Goal: Book appointment/travel/reservation

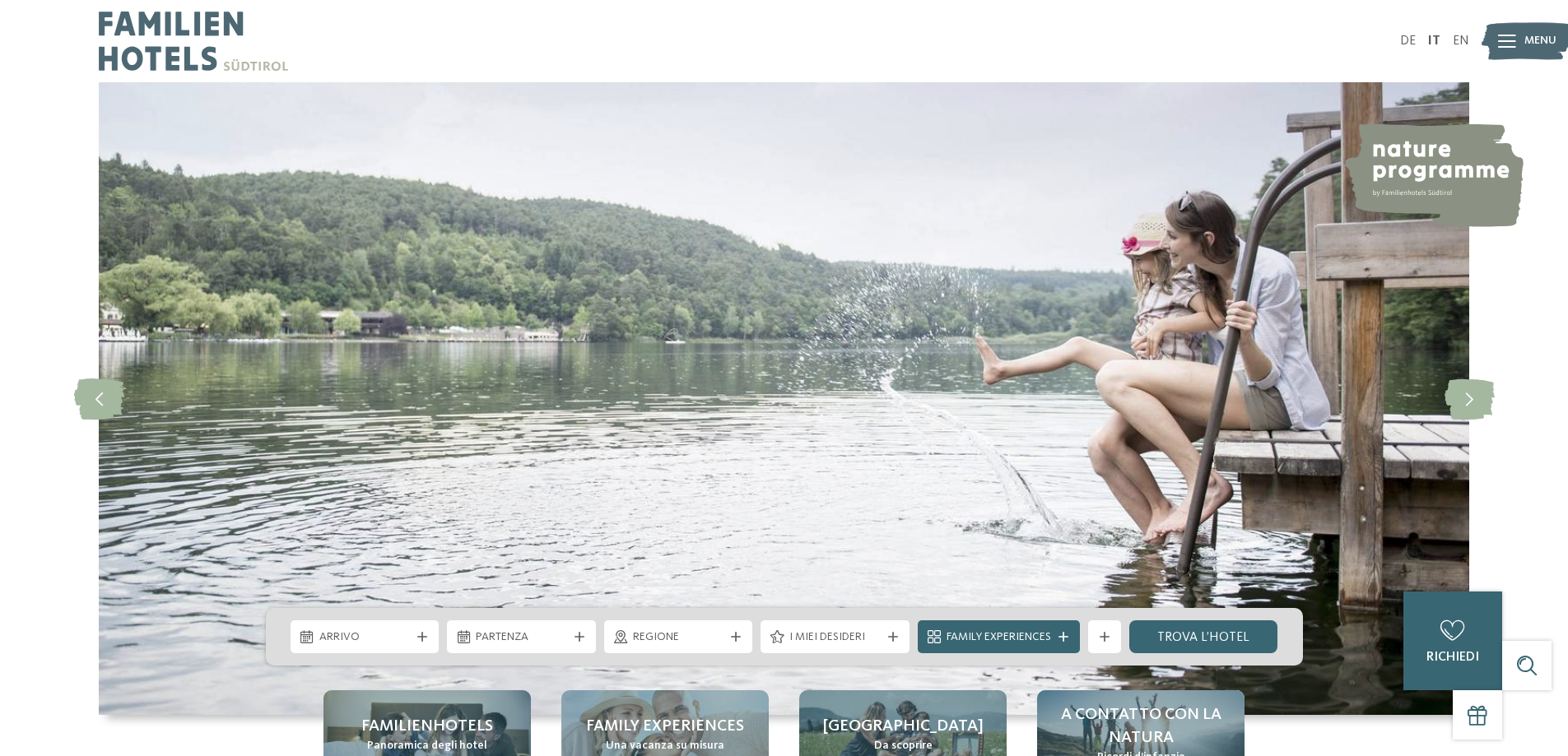
scroll to position [164, 0]
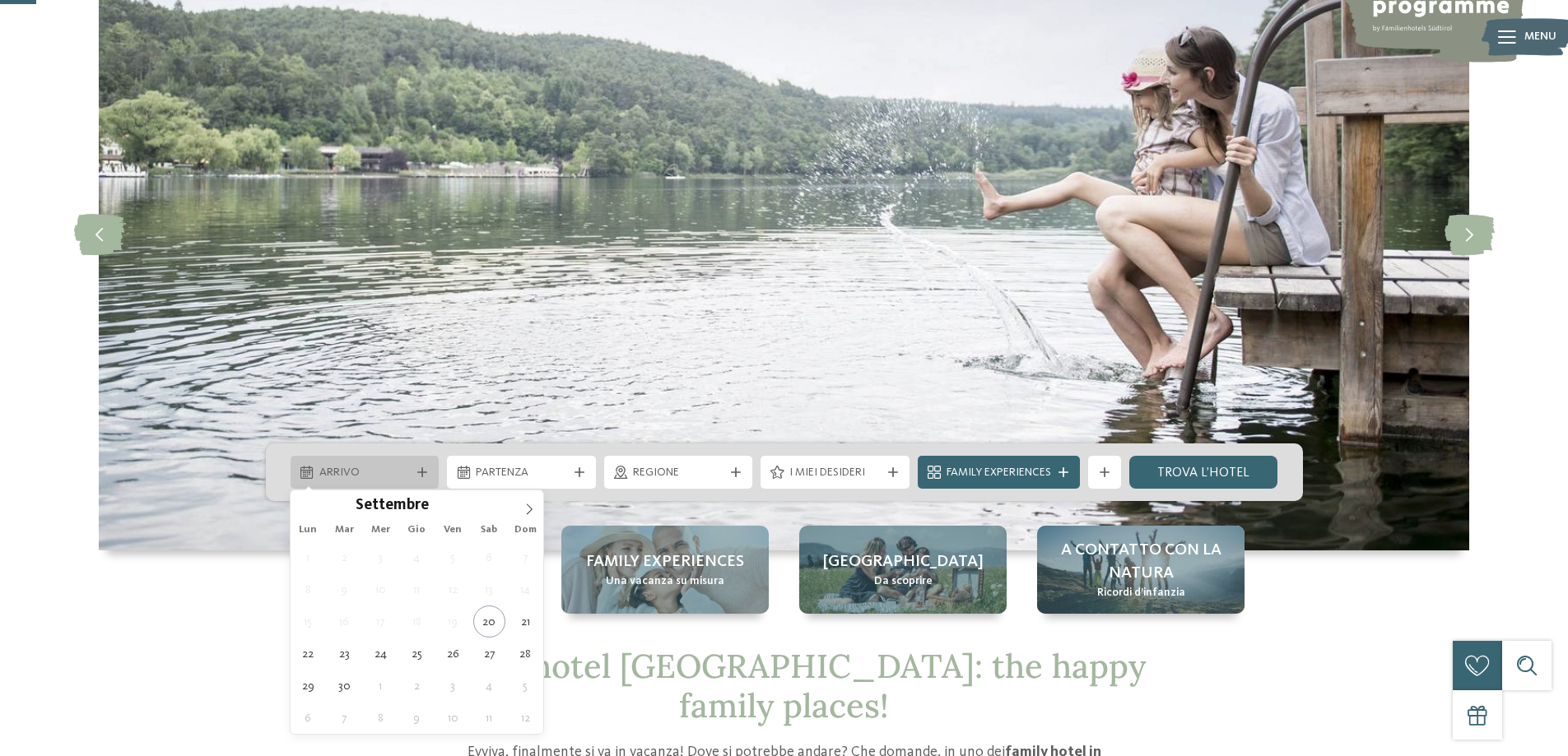
click at [415, 459] on div "Arrivo" at bounding box center [365, 472] width 149 height 32
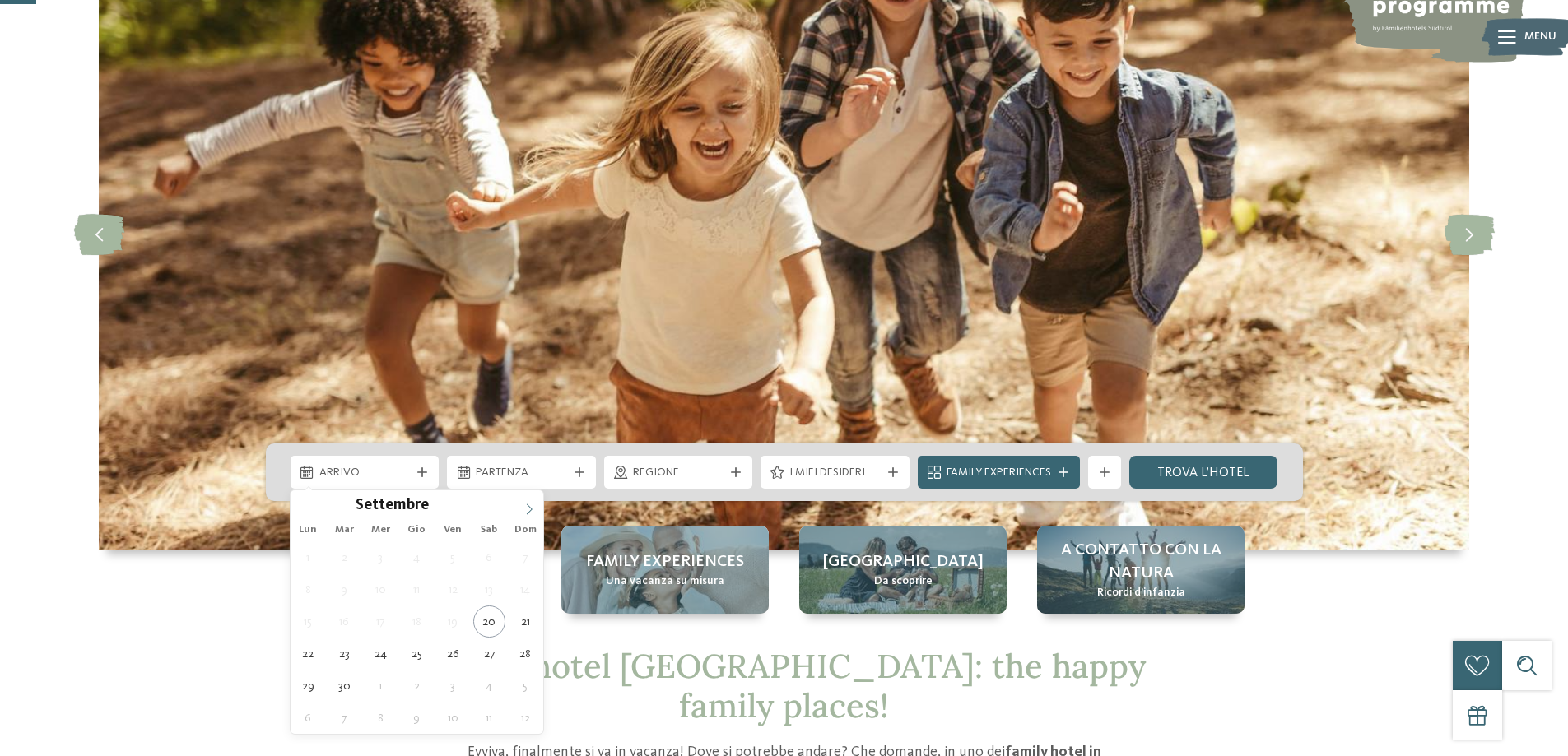
click at [534, 506] on icon at bounding box center [529, 509] width 11 height 11
type div "[DATE]"
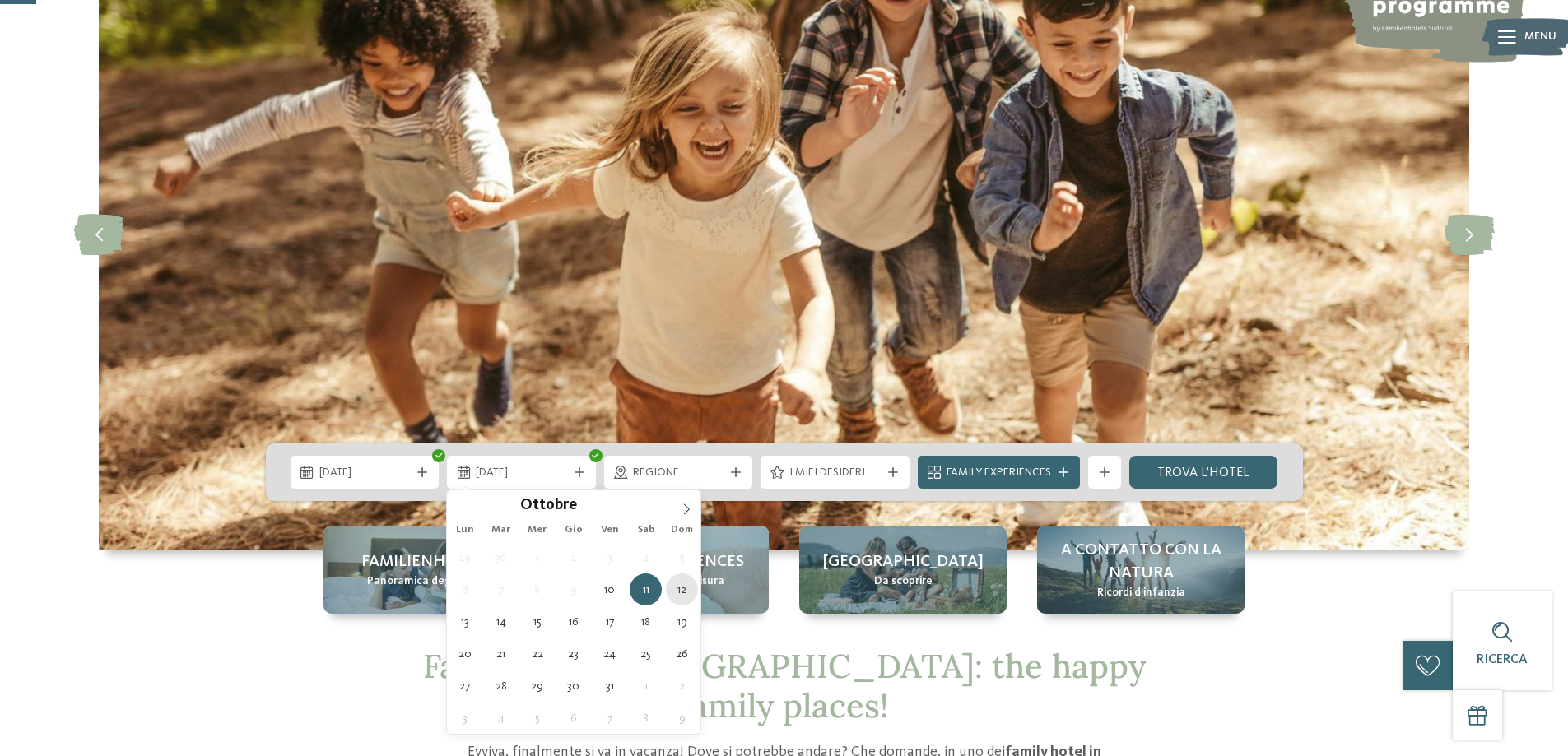
type div "[DATE]"
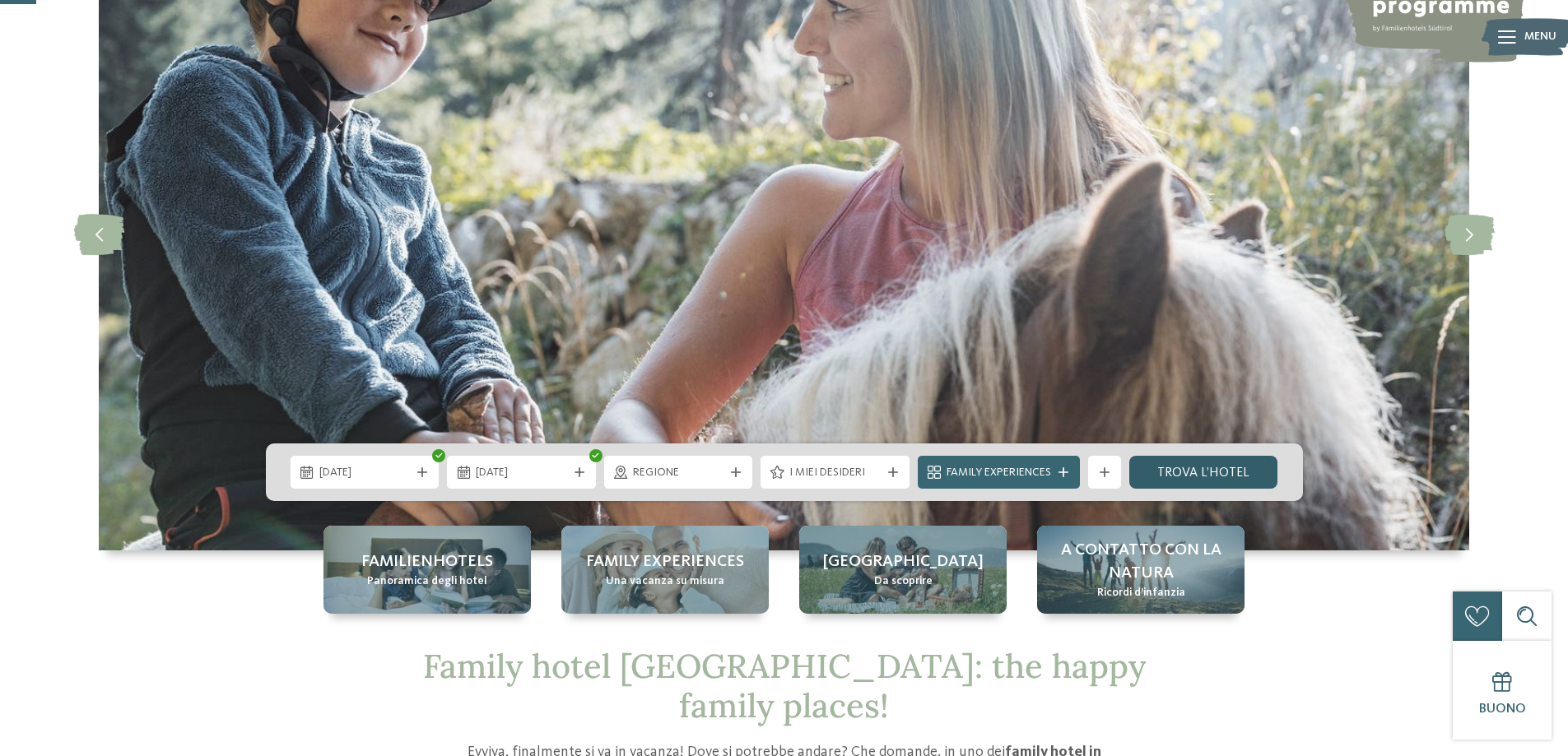
click at [1194, 465] on link "trova l’hotel" at bounding box center [1204, 472] width 149 height 32
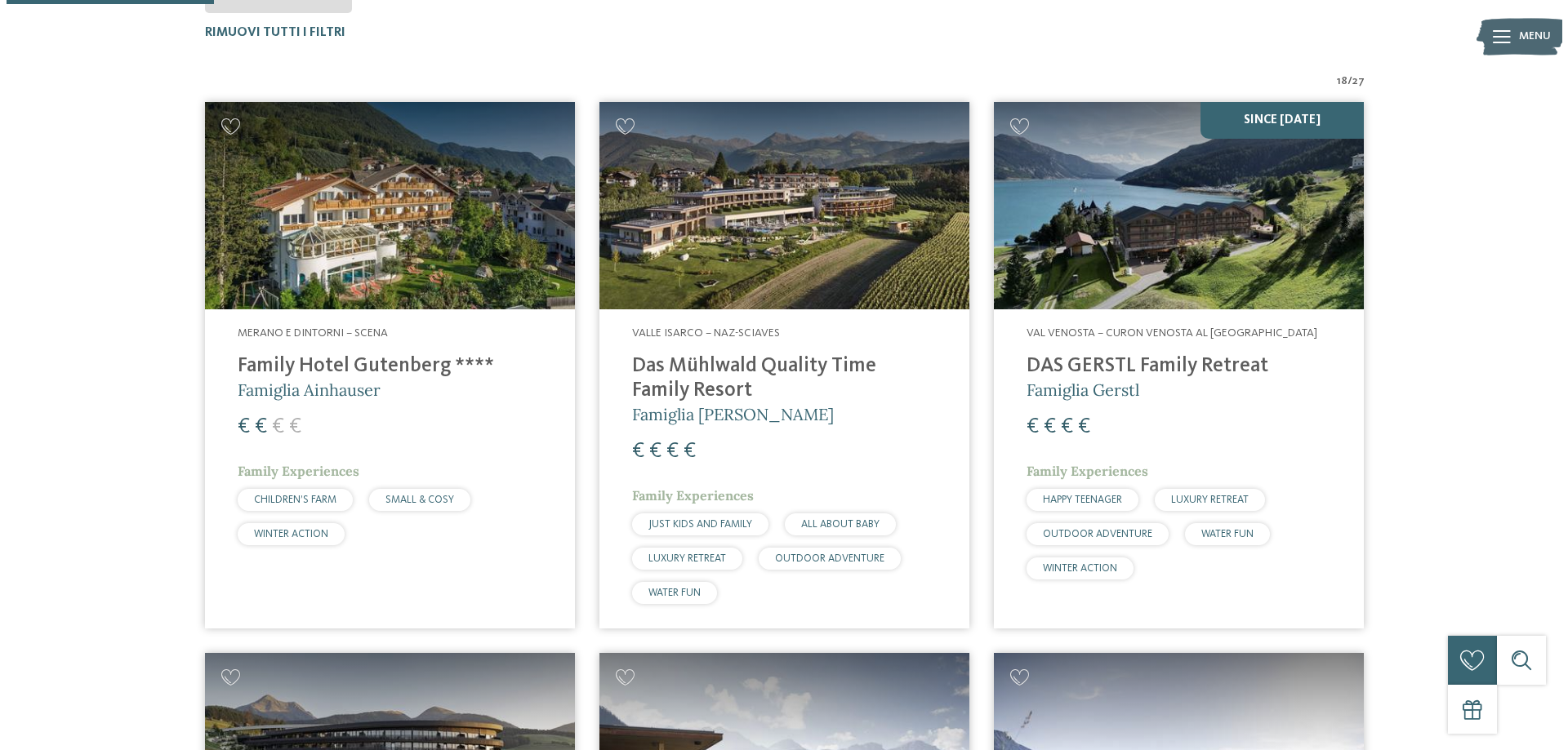
scroll to position [372, 0]
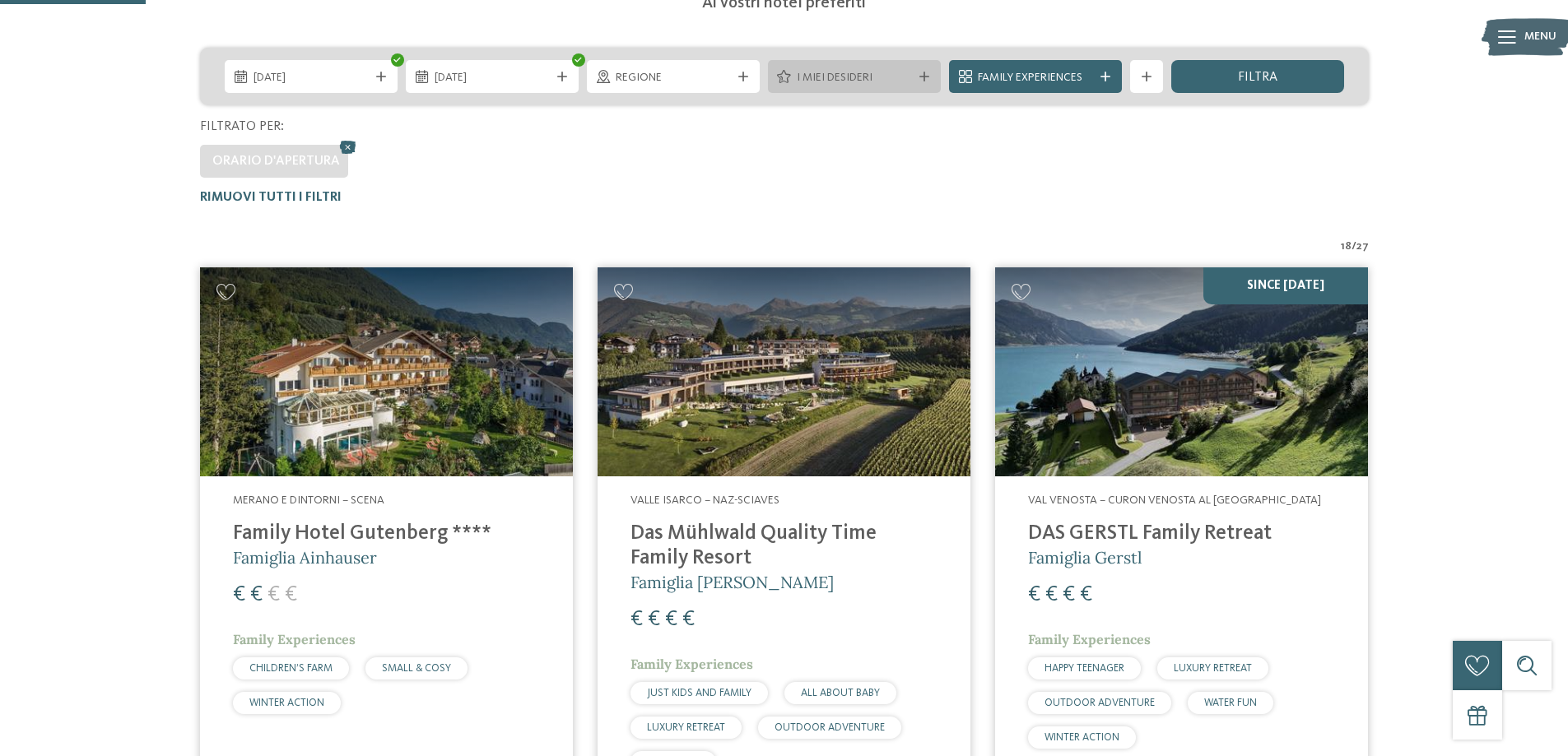
click at [924, 83] on div "I miei desideri" at bounding box center [854, 76] width 173 height 32
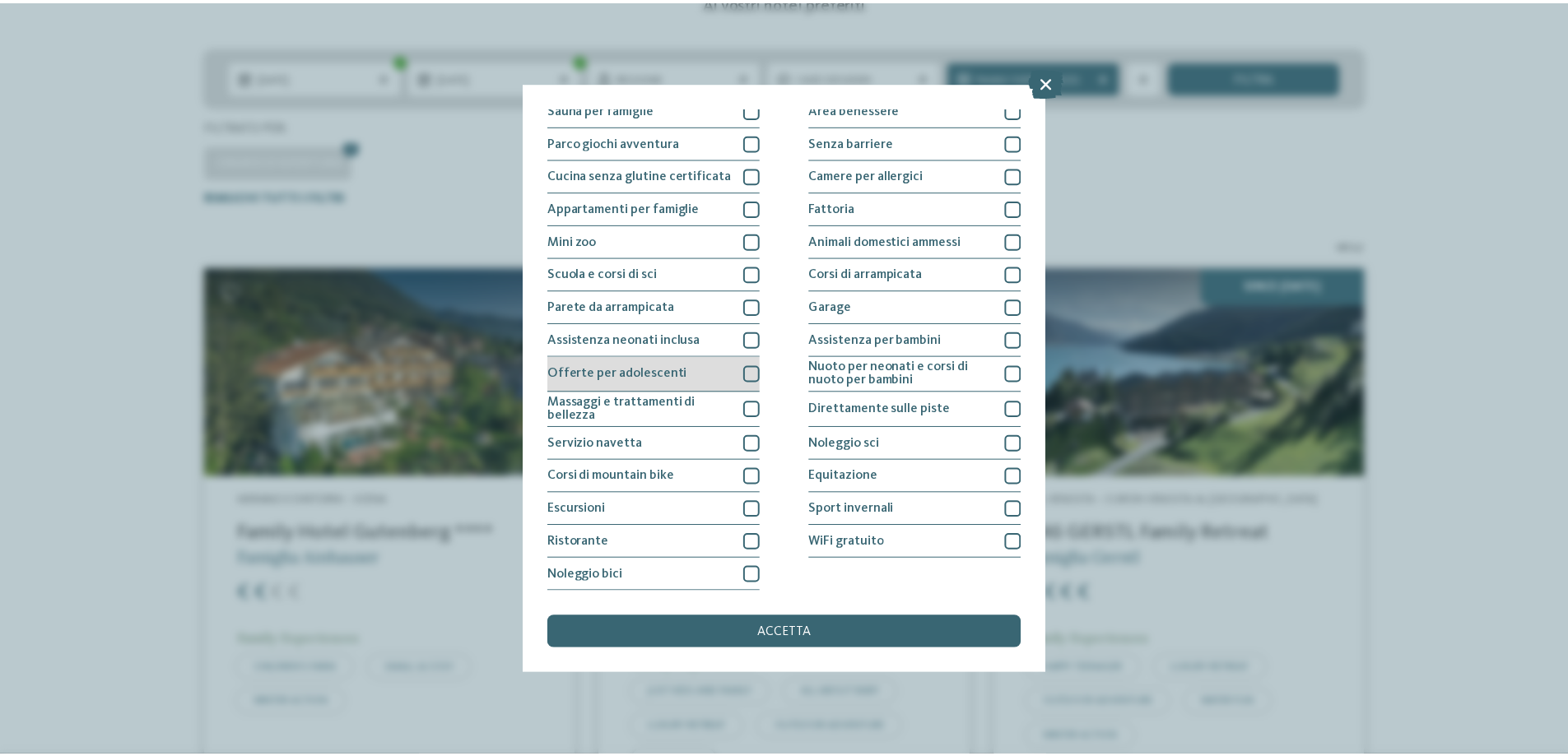
scroll to position [0, 0]
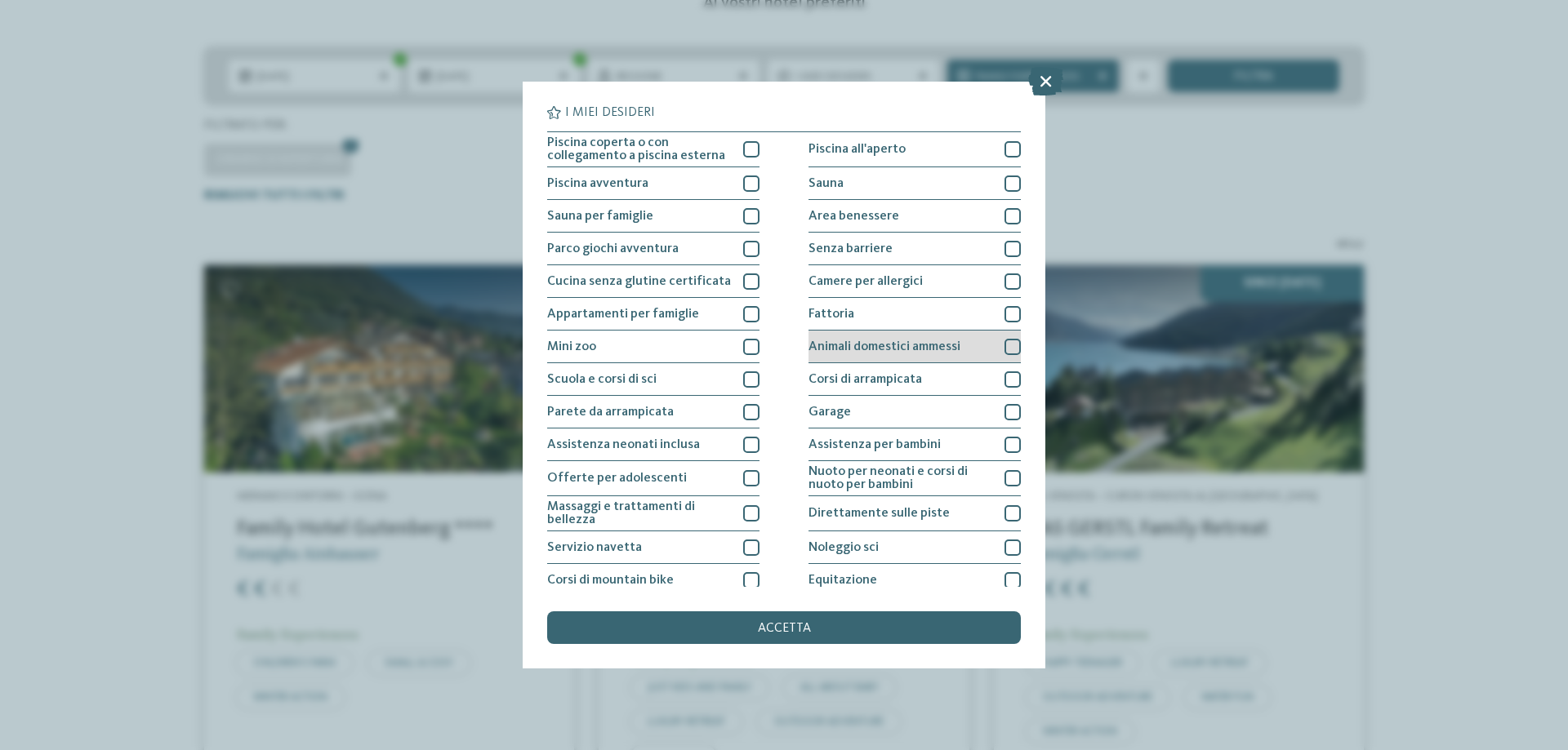
click at [1005, 345] on div at bounding box center [1013, 347] width 17 height 17
click at [784, 626] on span "accetta" at bounding box center [784, 628] width 53 height 13
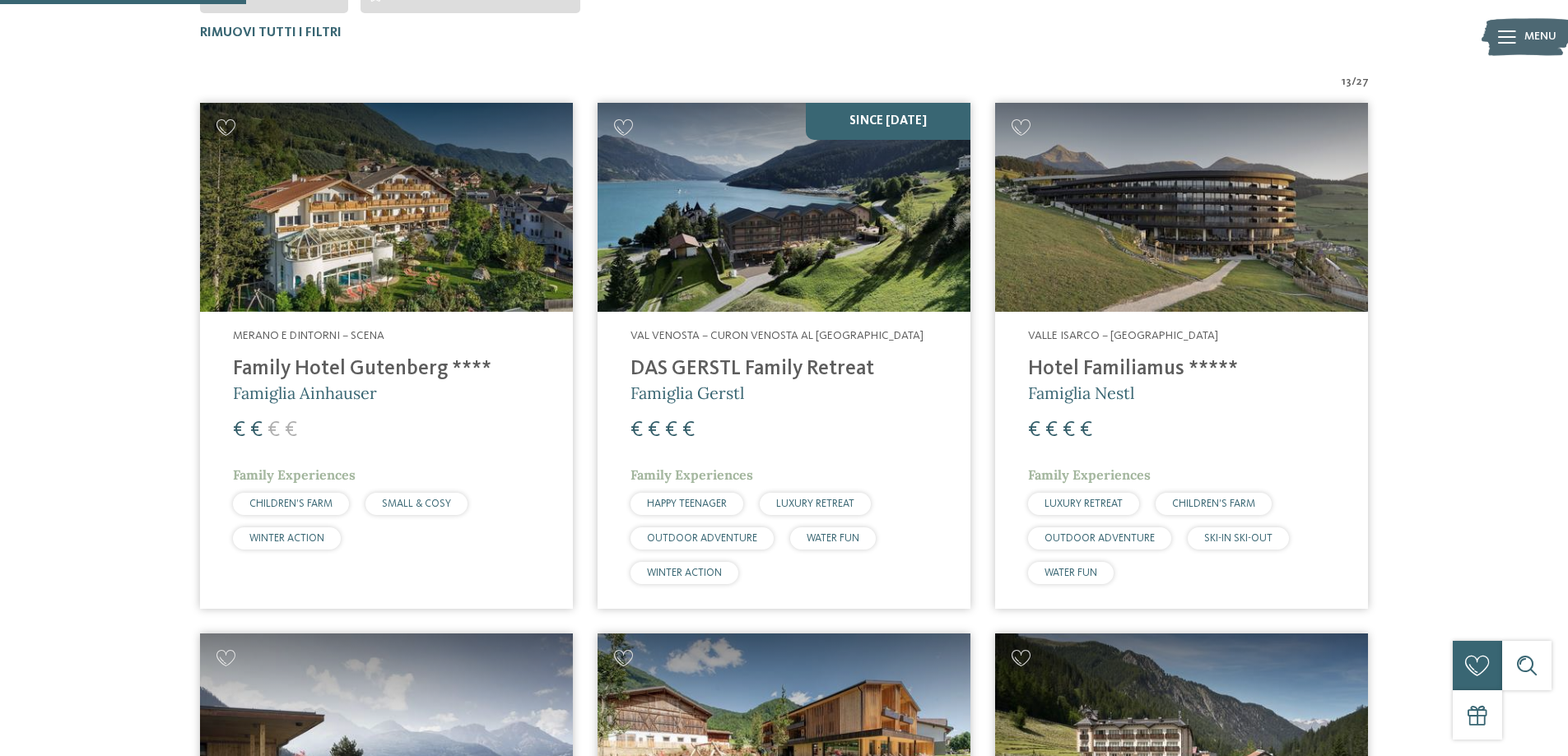
scroll to position [293, 0]
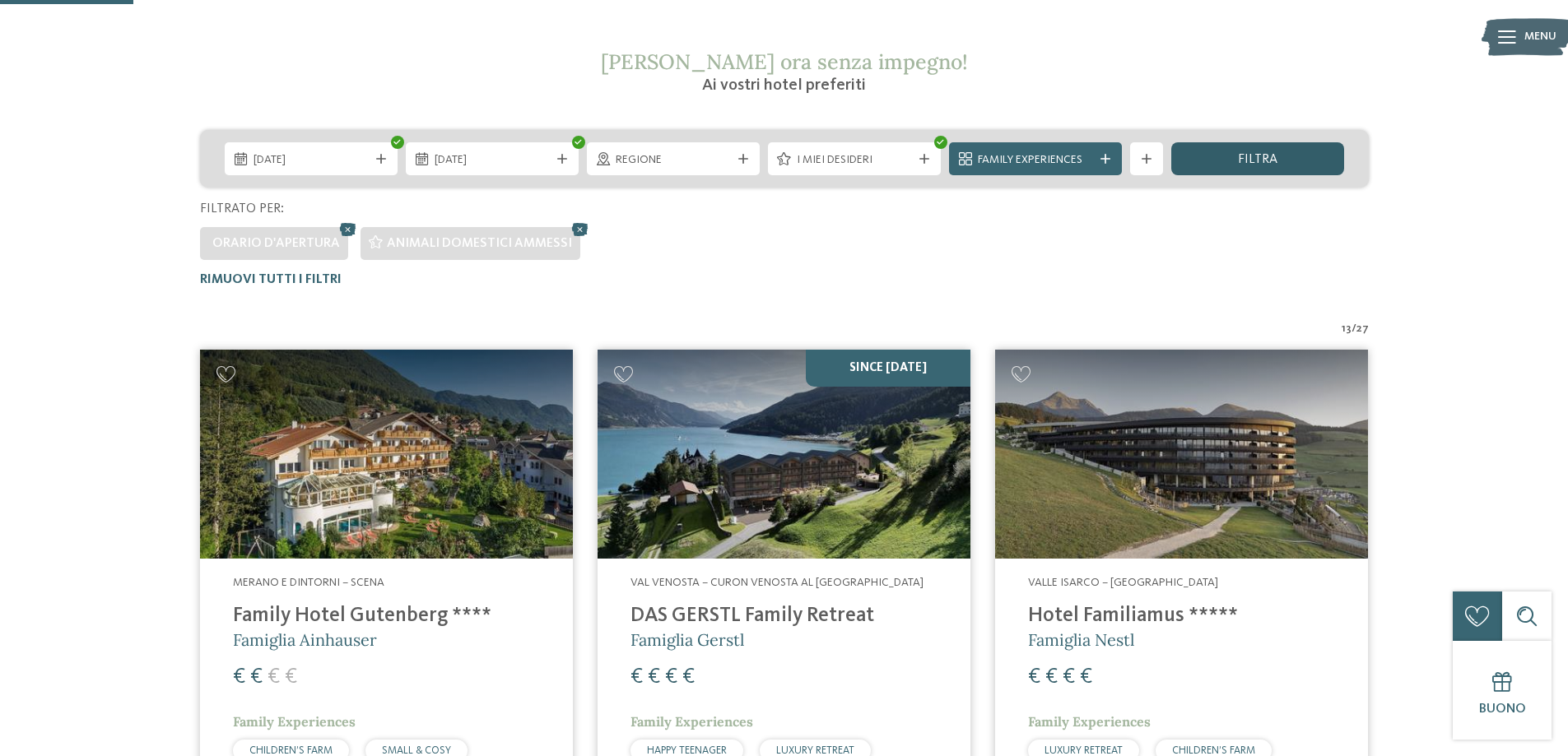
click at [1270, 155] on span "filtra" at bounding box center [1257, 159] width 40 height 13
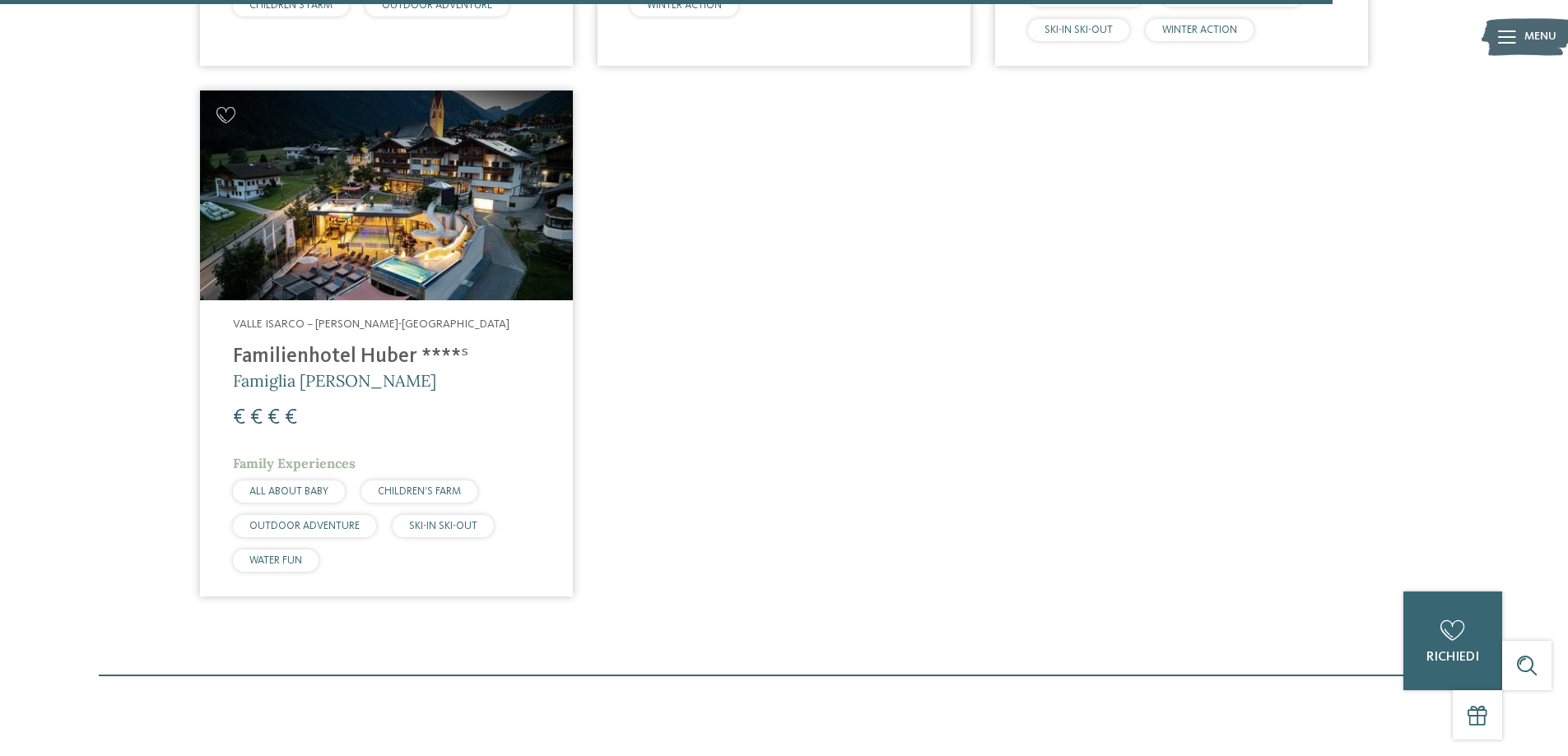
scroll to position [2926, 0]
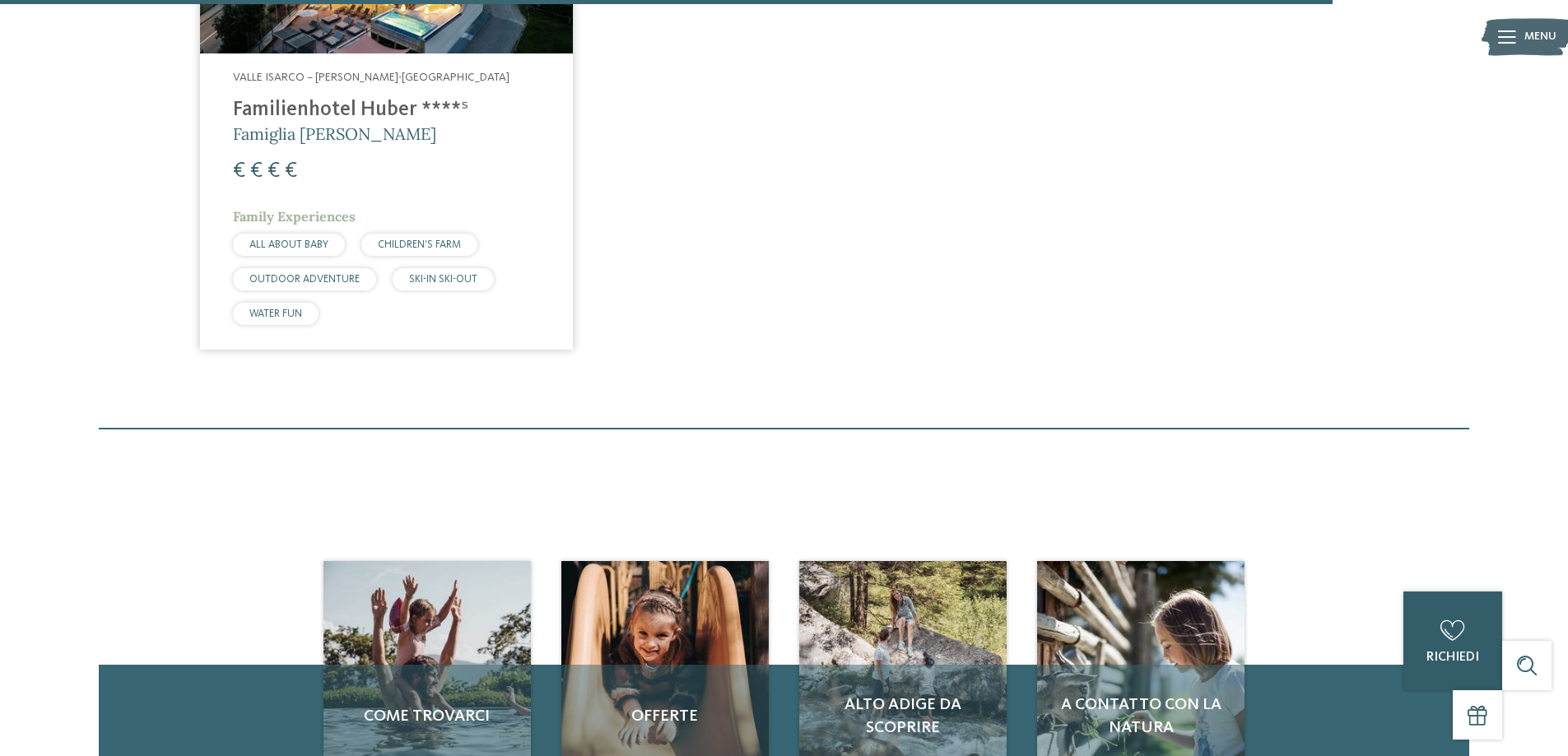
click at [1475, 655] on span "richiedi" at bounding box center [1453, 657] width 53 height 13
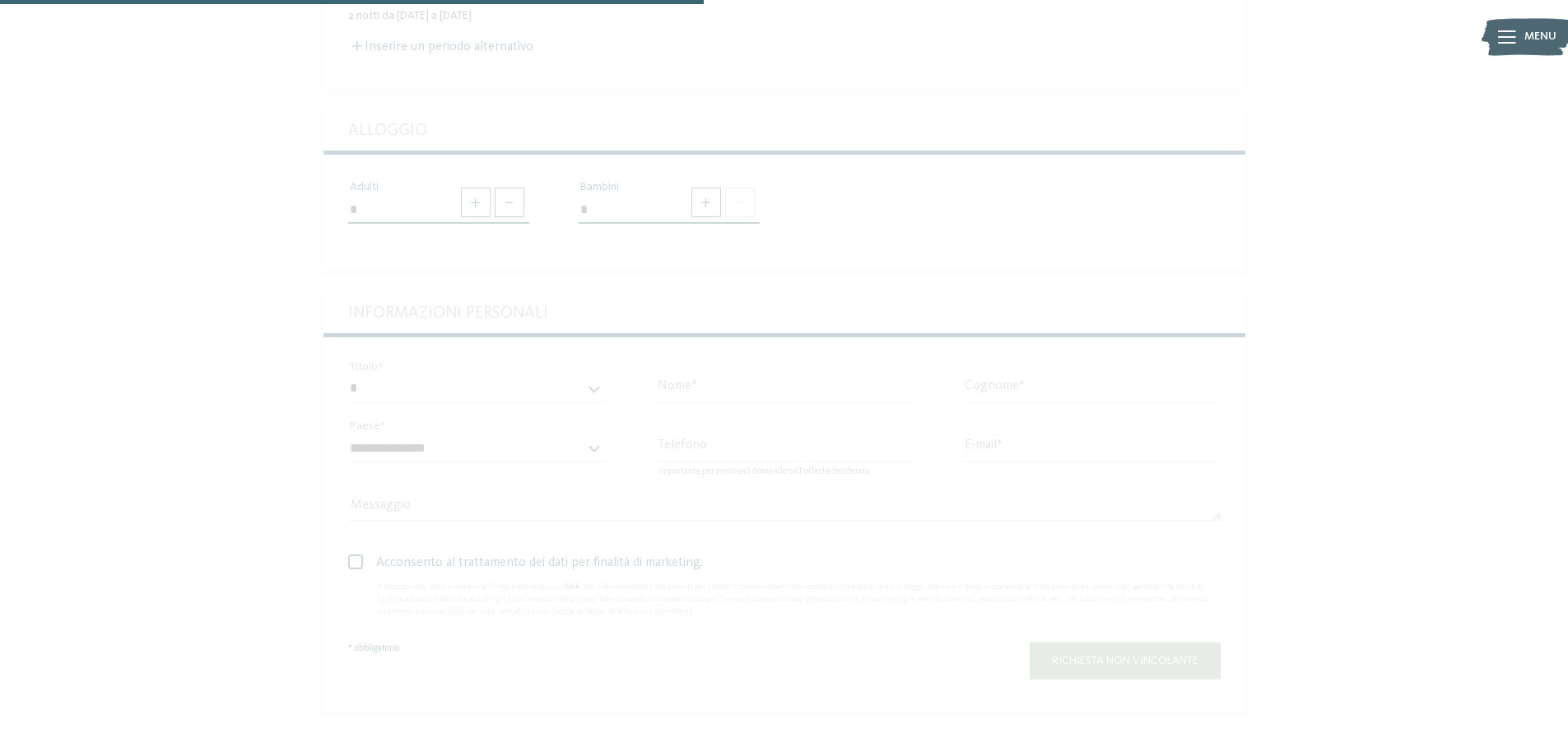
scroll to position [1069, 0]
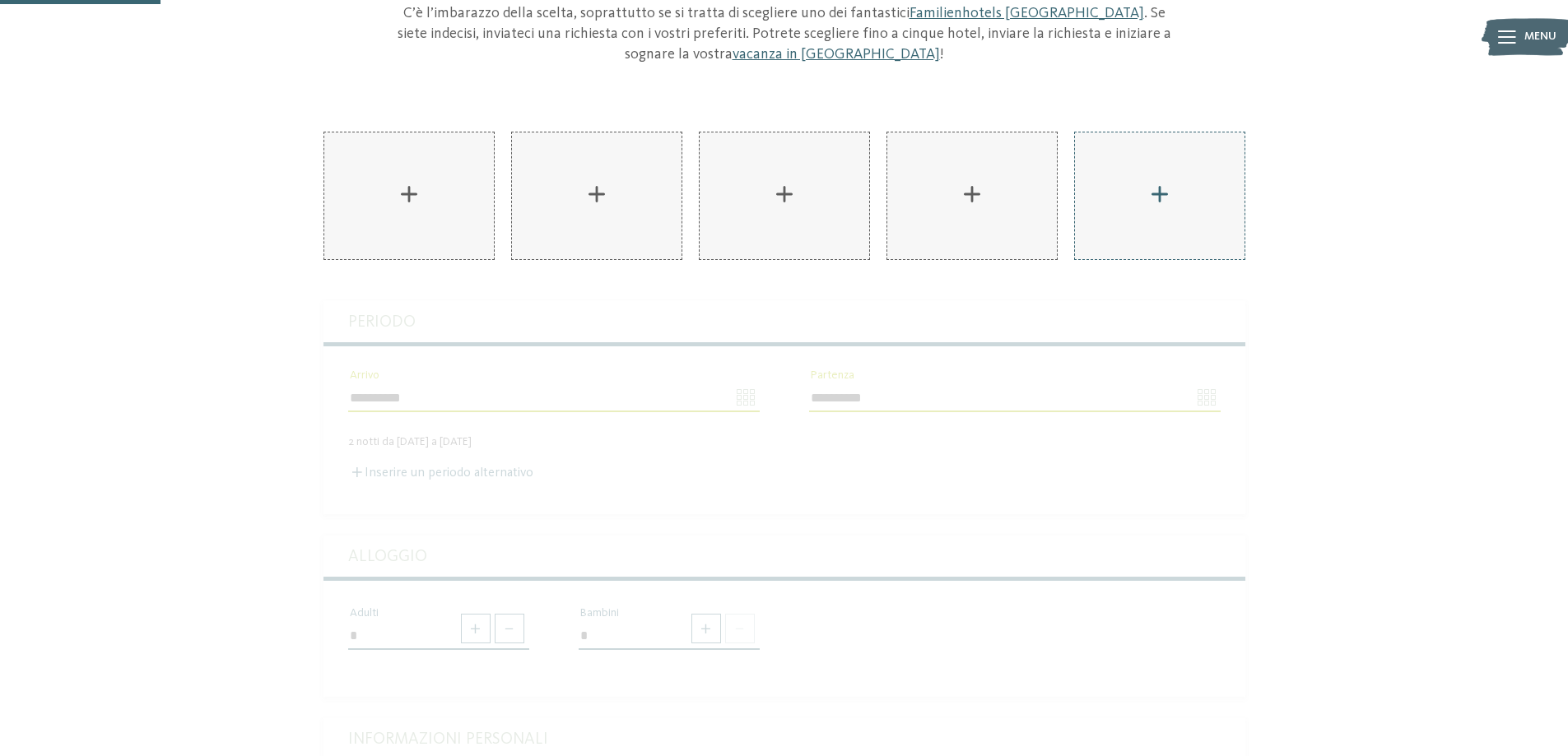
scroll to position [0, 0]
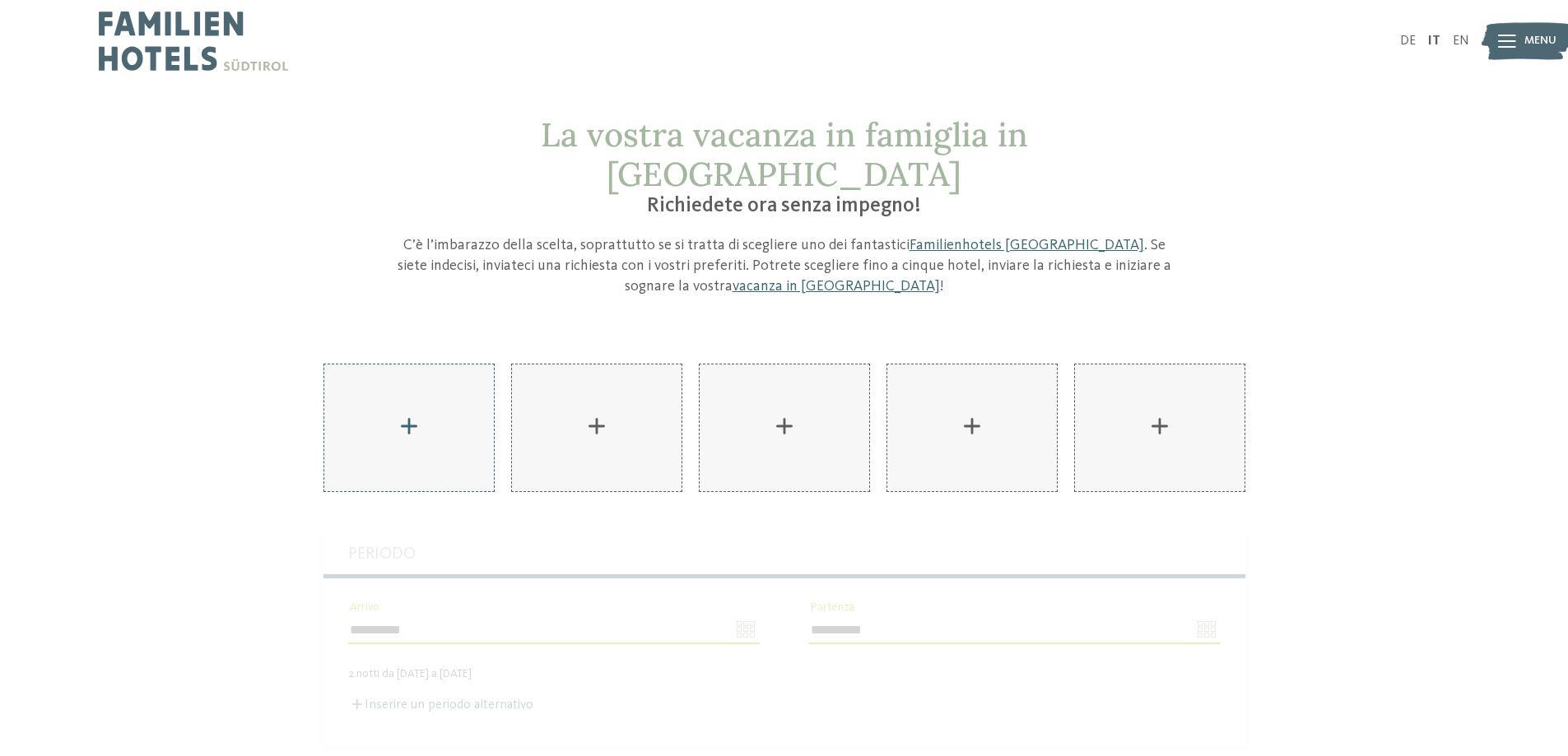
click at [425, 370] on div "AKI Family Resort PLOSE aggiungere" at bounding box center [408, 428] width 170 height 126
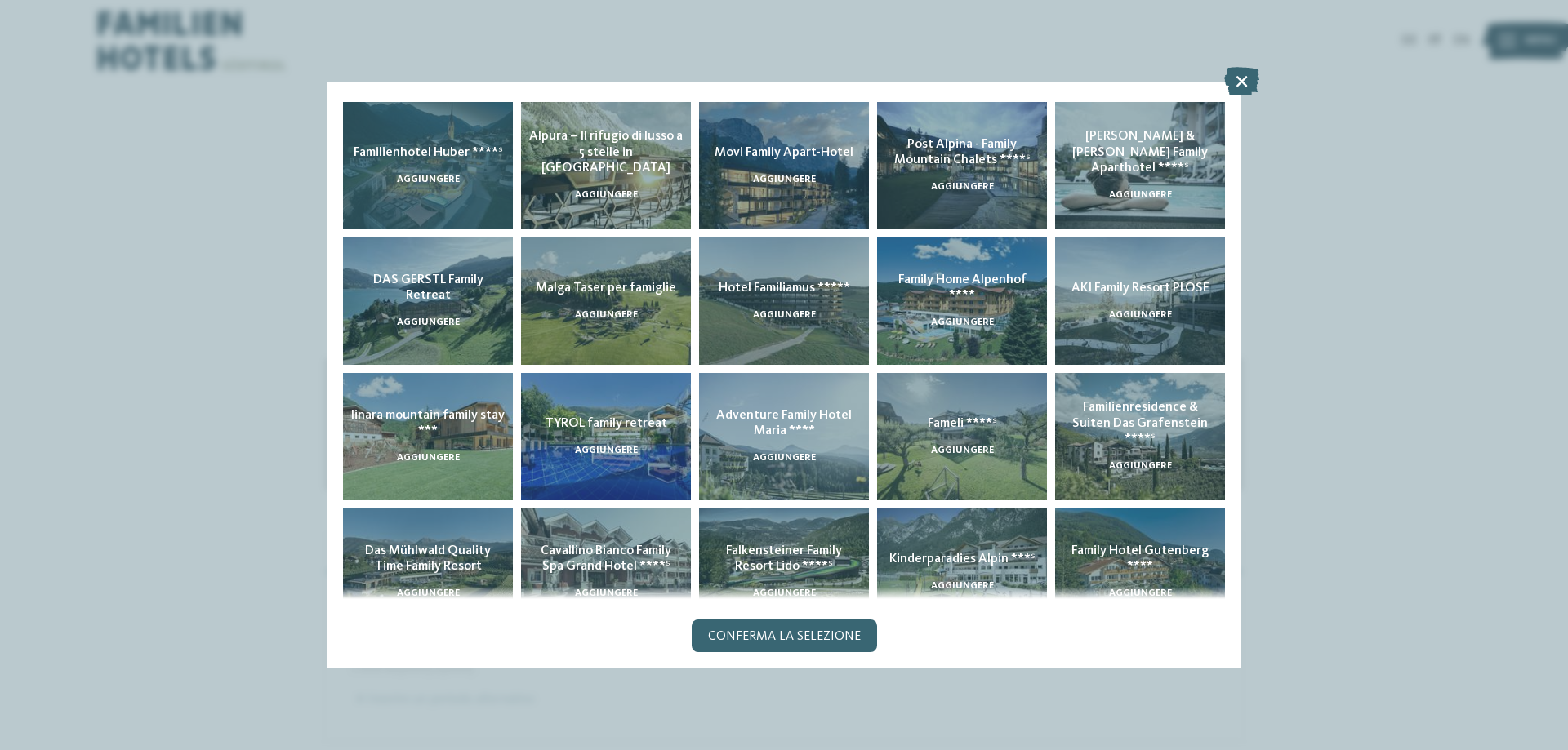
click at [413, 173] on div "aggiungere" at bounding box center [428, 180] width 63 height 14
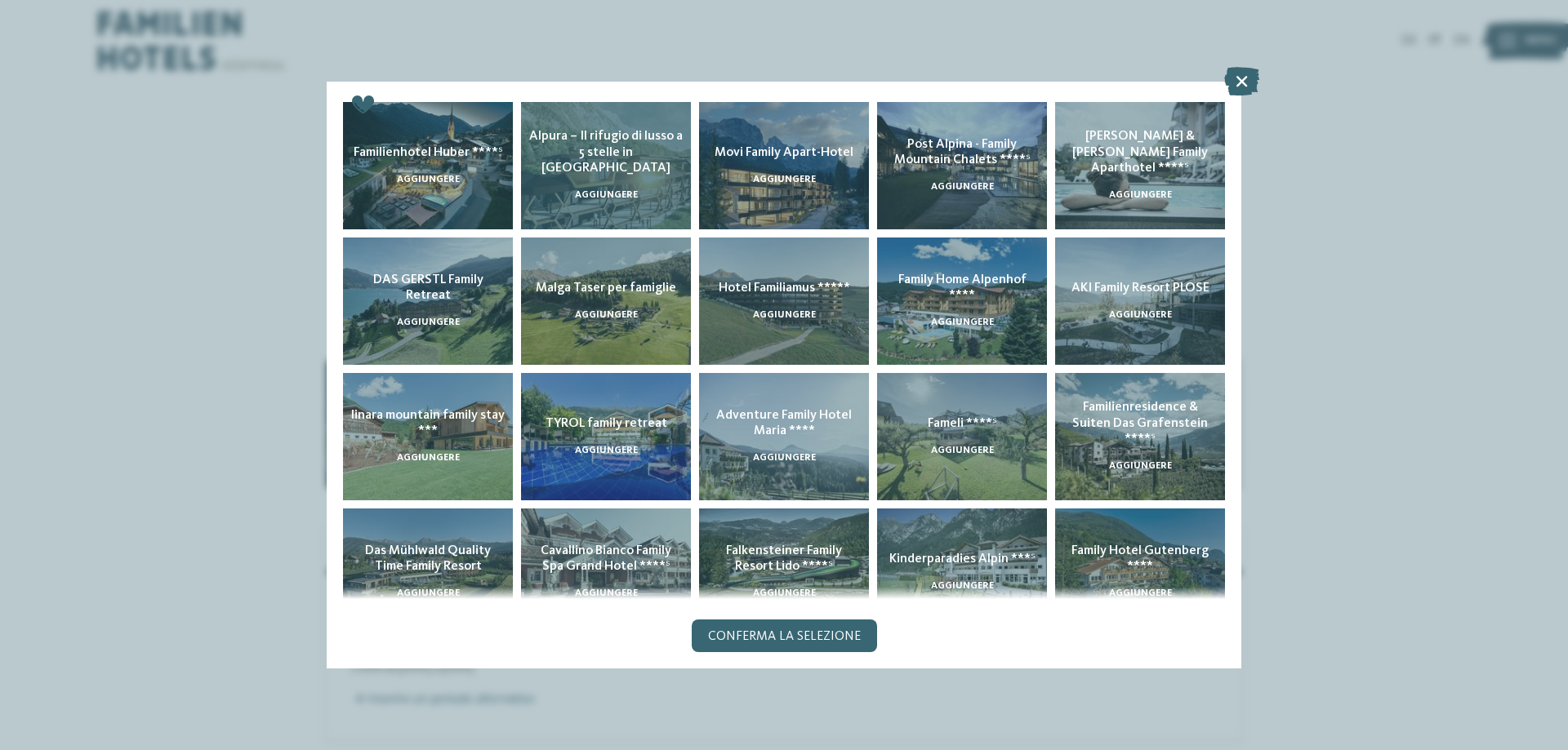
click at [556, 178] on div "Alpura – Il rifugio di lusso a 5 stelle in Alto Adige aggiungere" at bounding box center [606, 166] width 170 height 127
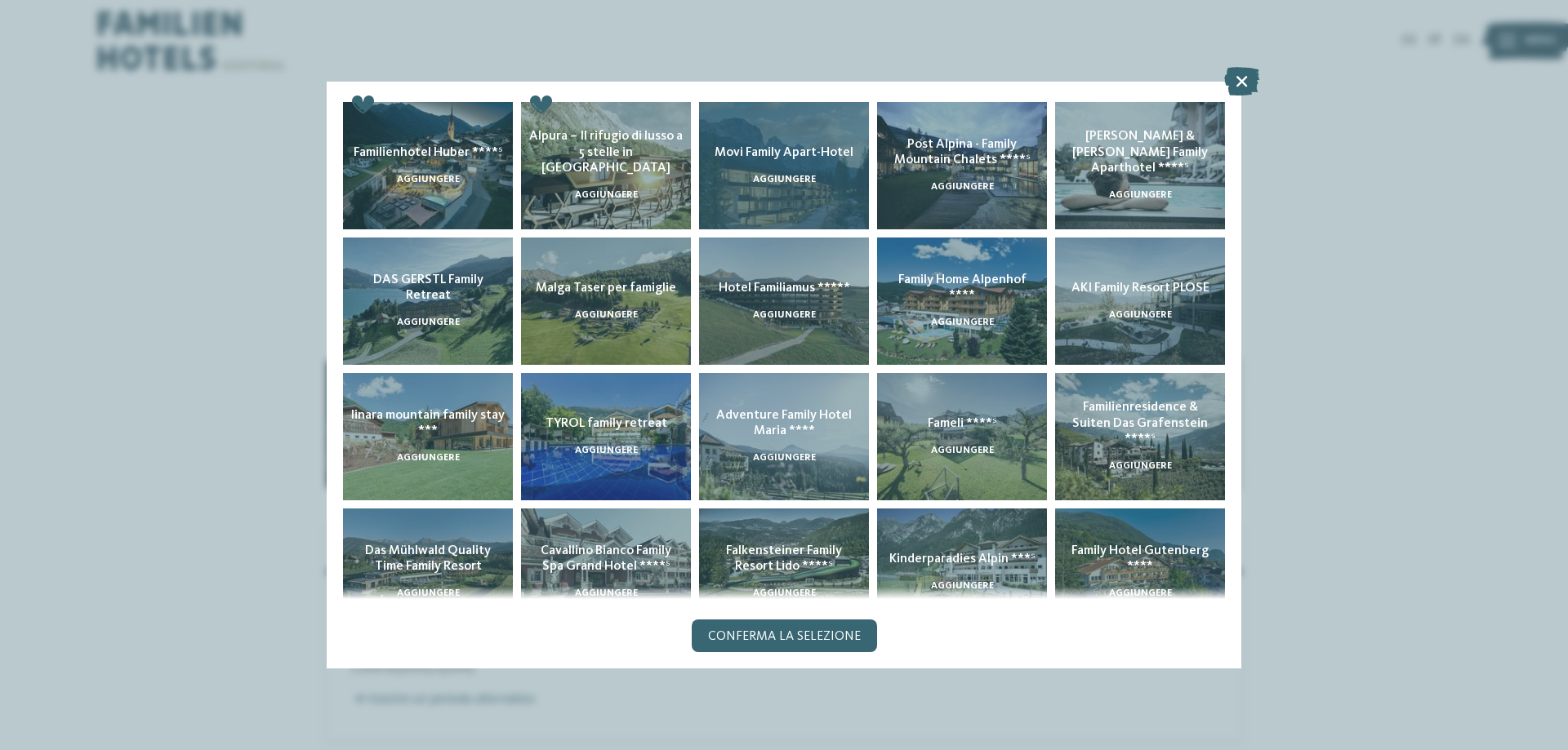
click at [742, 176] on div "Movi Family Apart-Hotel aggiungere" at bounding box center [784, 166] width 170 height 127
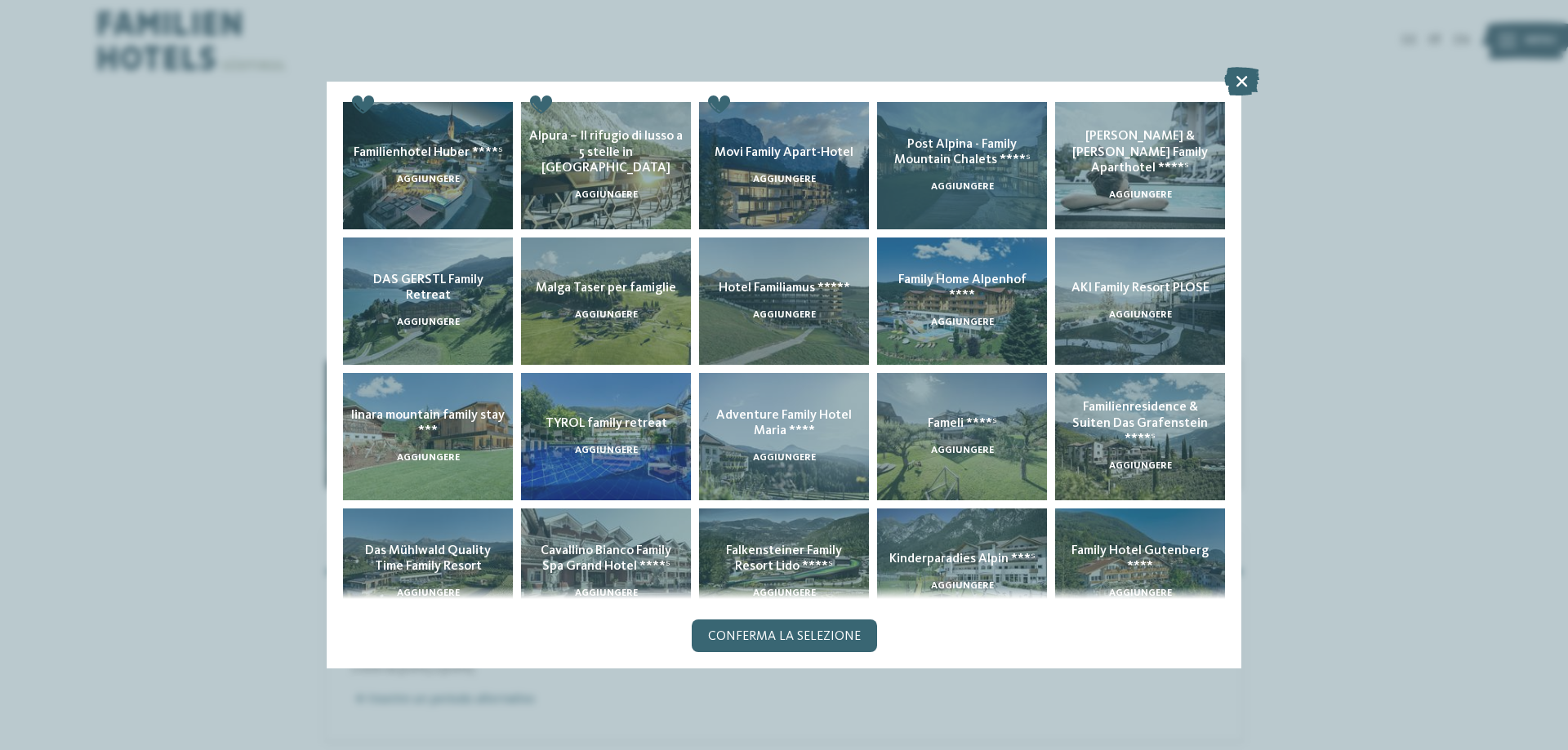
click at [936, 167] on h5 "Post Alpina - Family Mountain Chalets ****ˢ" at bounding box center [962, 152] width 153 height 31
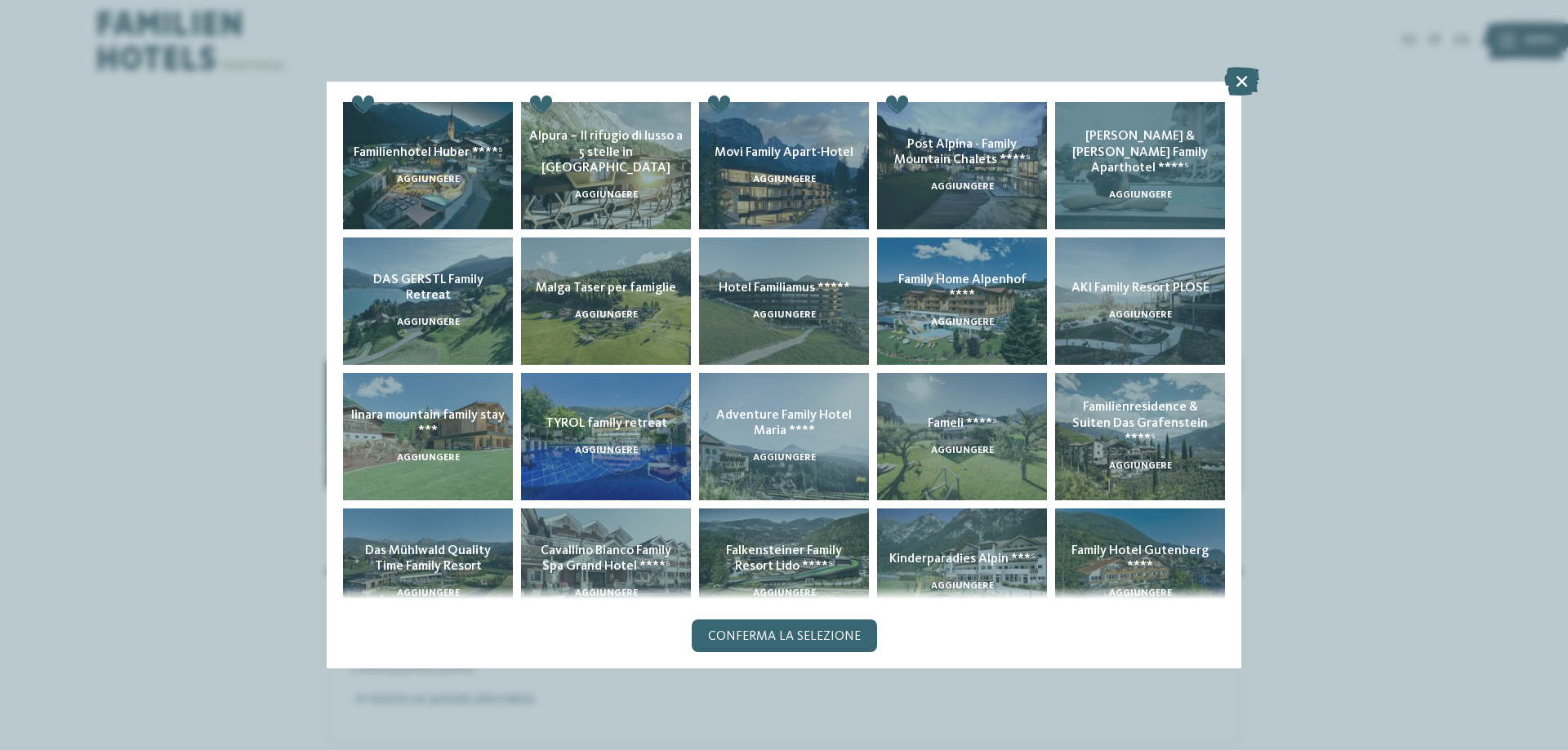
click at [1132, 162] on span "[PERSON_NAME] & [PERSON_NAME] Family Aparthotel ****ˢ" at bounding box center [1140, 152] width 136 height 44
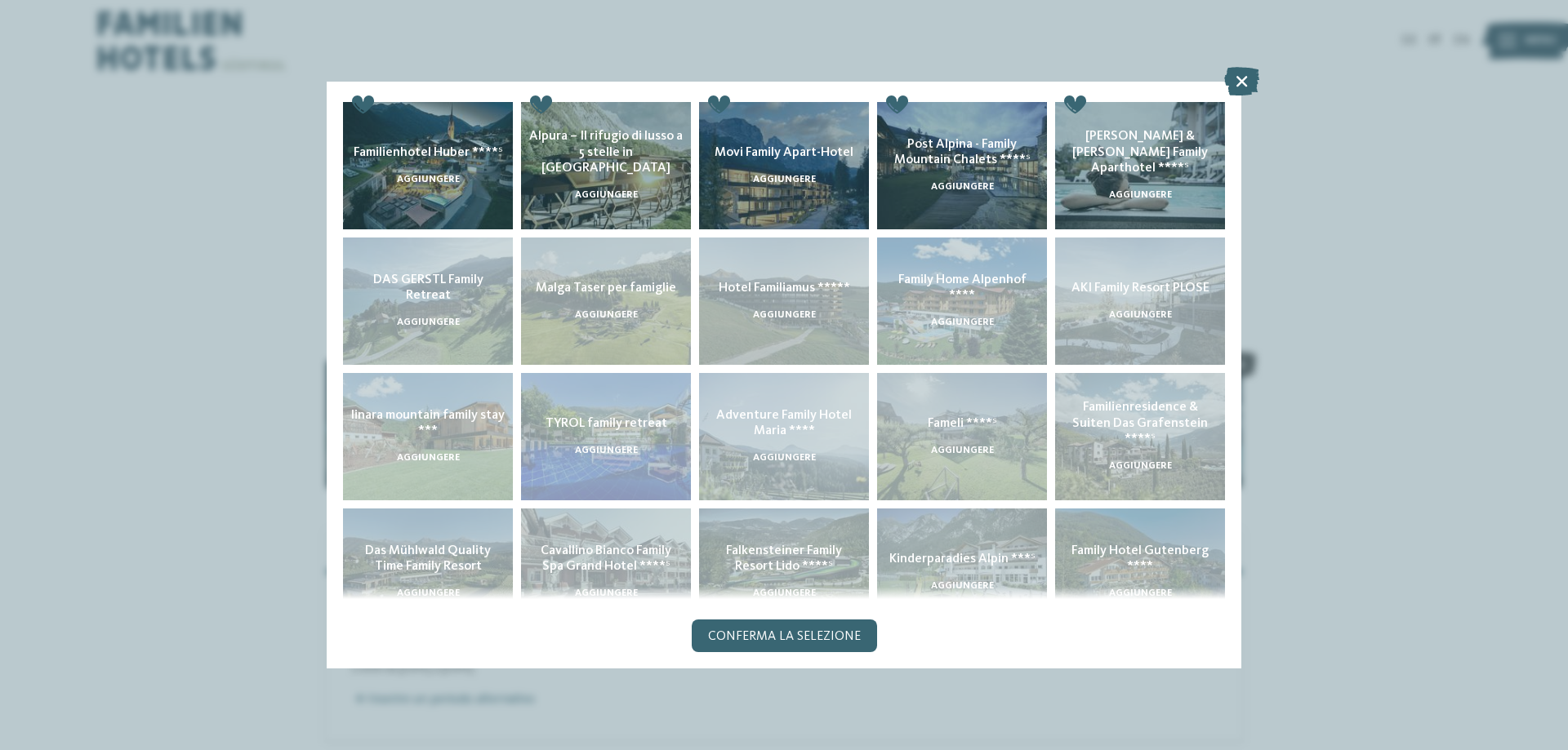
click at [1135, 280] on div "AKI Family Resort PLOSE aggiungere" at bounding box center [1140, 301] width 178 height 136
click at [981, 295] on div "Family Home Alpenhof **** aggiungere" at bounding box center [962, 301] width 178 height 136
drag, startPoint x: 786, startPoint y: 295, endPoint x: 762, endPoint y: 295, distance: 24.0
click at [784, 295] on div "Hotel Familiamus ***** aggiungere" at bounding box center [784, 301] width 178 height 136
click at [621, 295] on div "Malga Taser per famiglie aggiungere" at bounding box center [606, 301] width 178 height 136
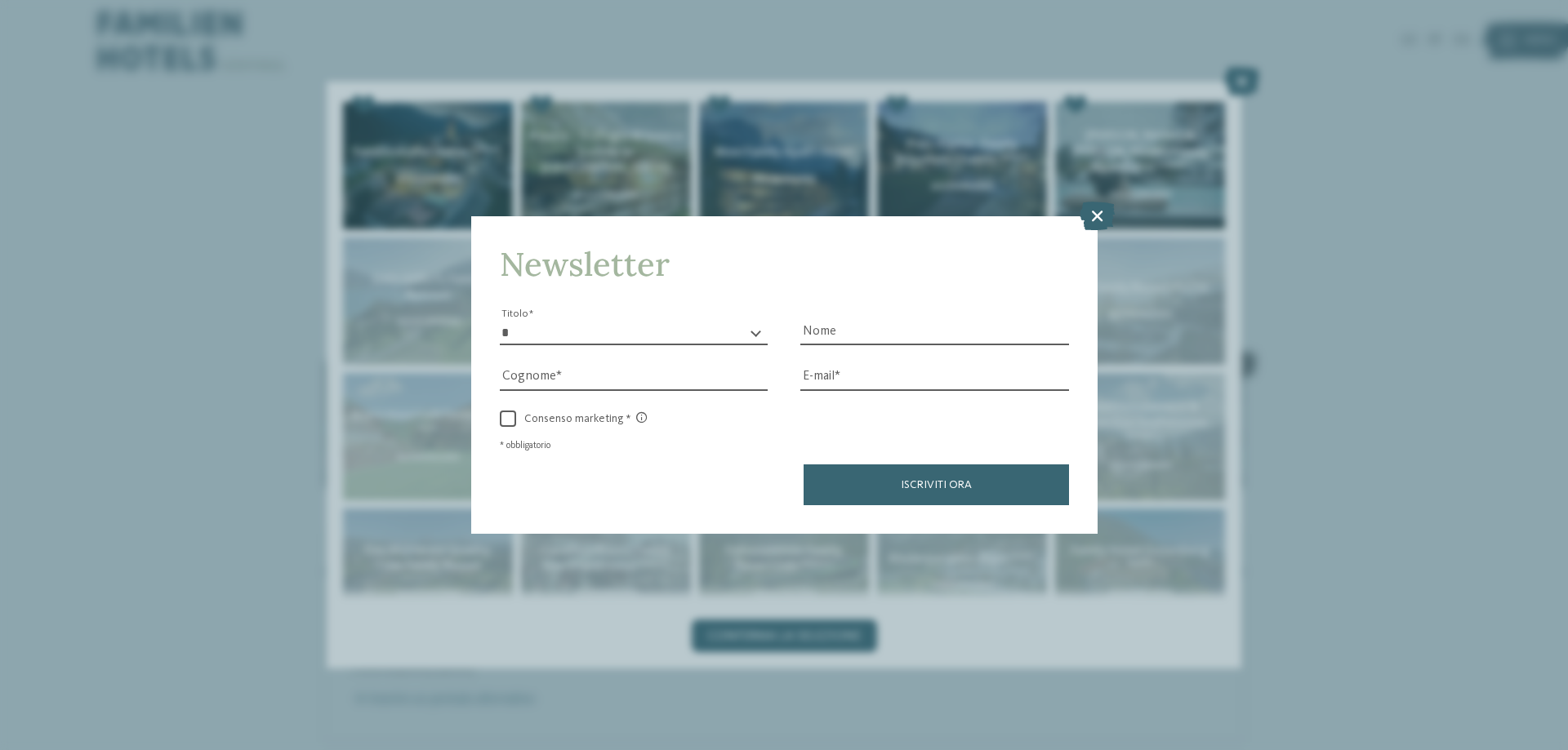
click at [1251, 75] on div "Newsletter * ****** ******* ******** ****** Titolo Nome Cognome Fax" at bounding box center [784, 375] width 1568 height 750
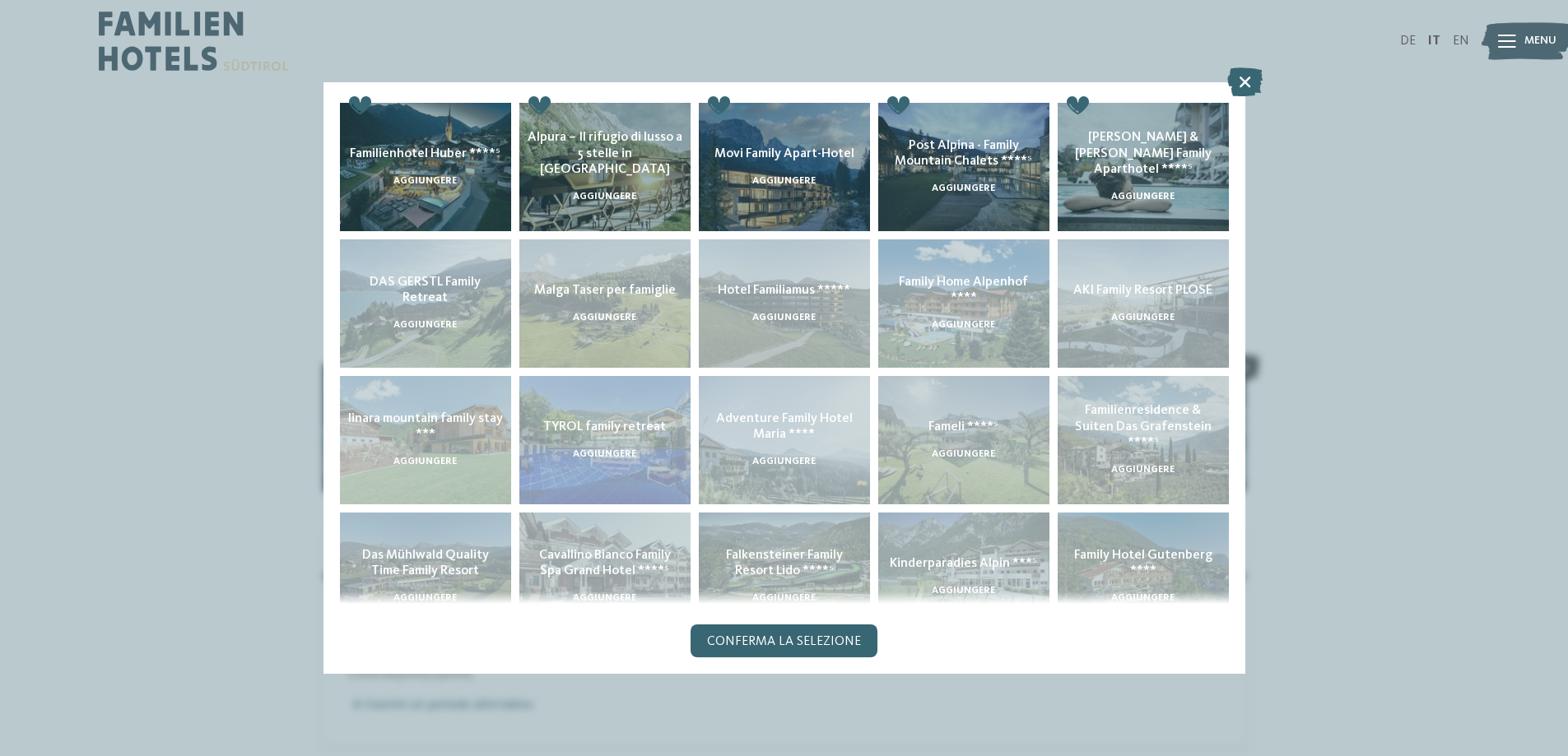
click at [1248, 78] on div "DE IT EN Menu" at bounding box center [1127, 41] width 686 height 83
click at [1241, 78] on div "DE IT EN Menu" at bounding box center [1127, 41] width 686 height 83
click at [1436, 39] on link "IT" at bounding box center [1434, 40] width 12 height 13
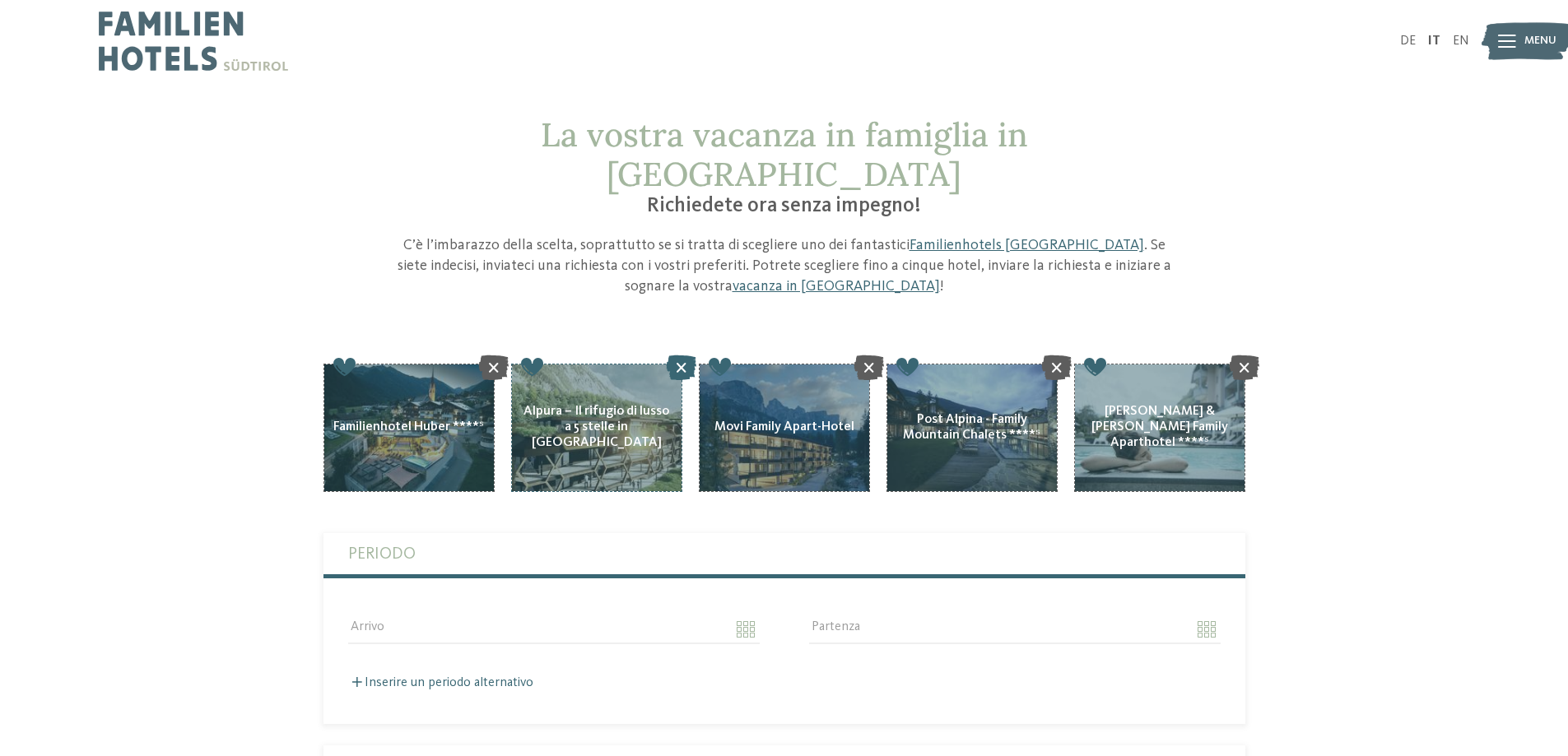
click at [681, 355] on icon at bounding box center [681, 367] width 31 height 25
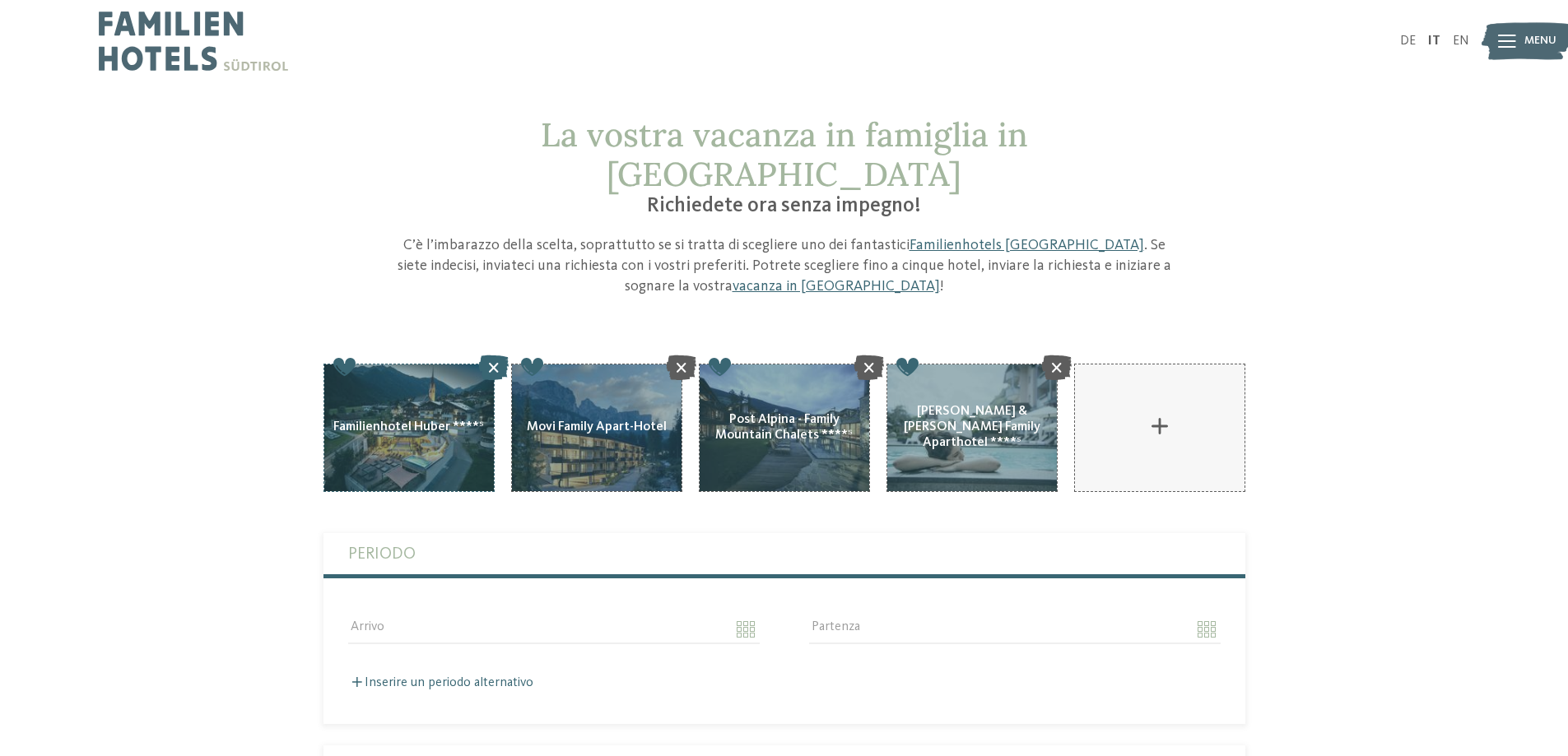
click at [491, 355] on icon at bounding box center [493, 367] width 31 height 25
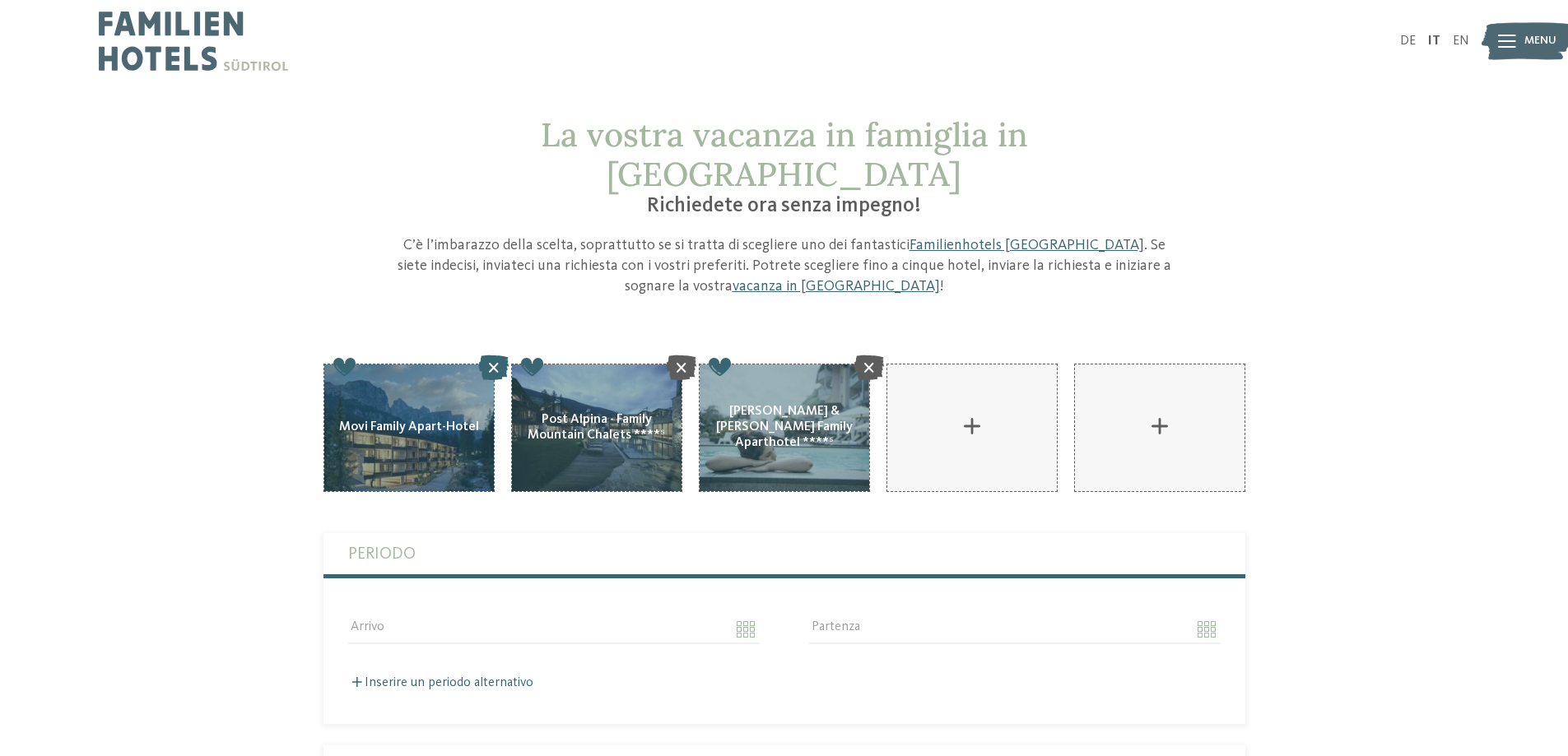
click at [490, 355] on icon at bounding box center [493, 367] width 31 height 25
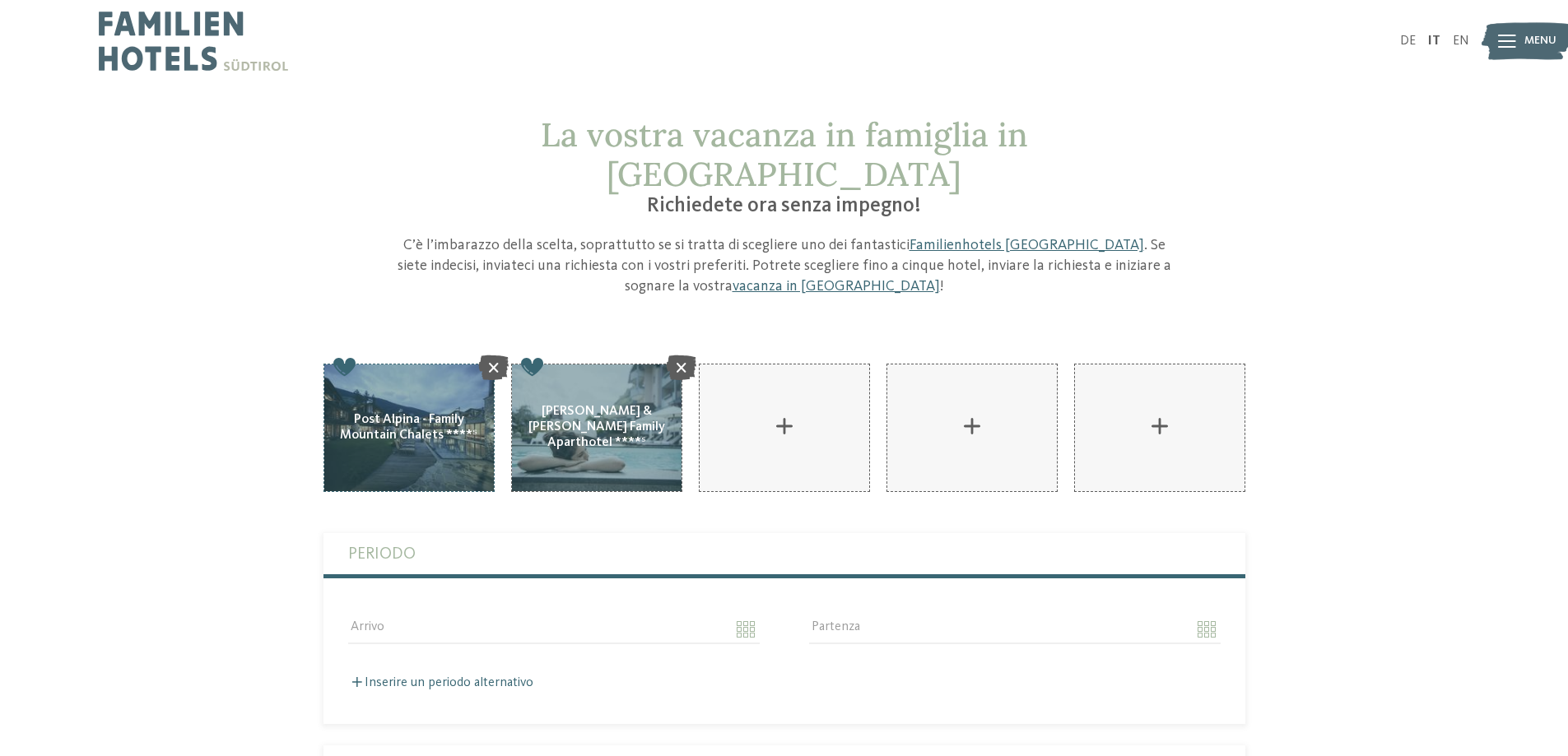
click at [490, 355] on icon at bounding box center [493, 367] width 31 height 25
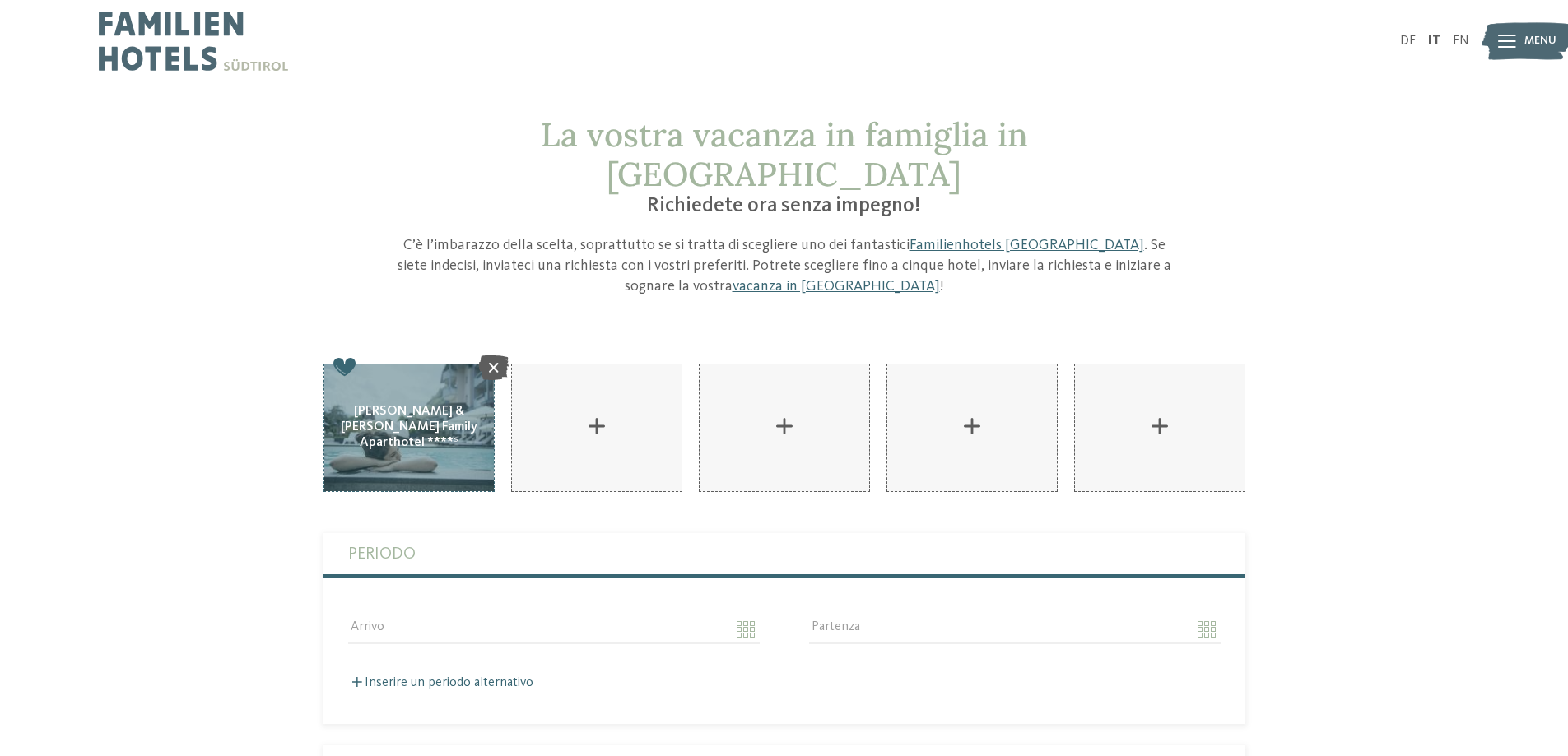
click at [490, 355] on icon at bounding box center [493, 367] width 31 height 25
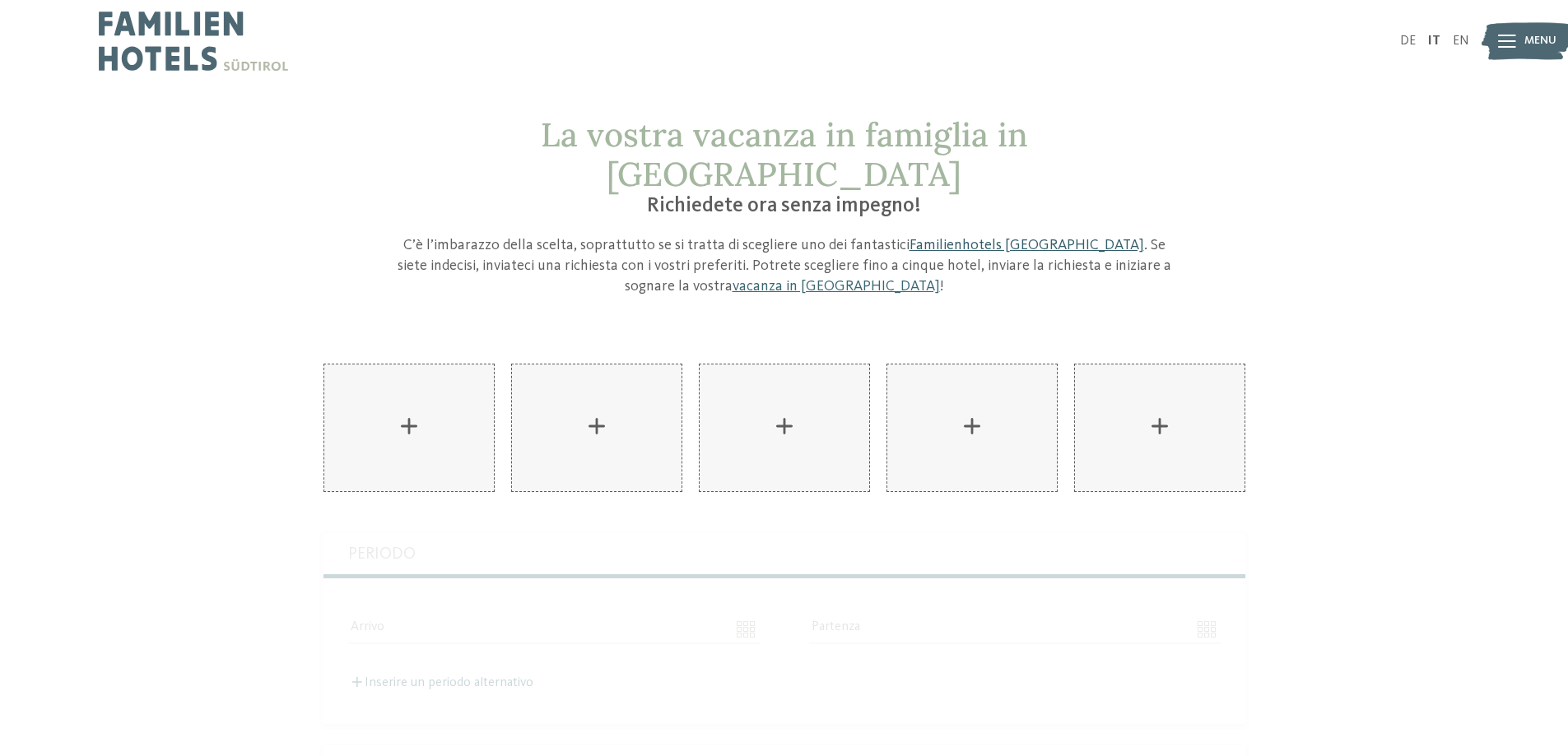
click at [954, 238] on link "Familienhotels Südtirol" at bounding box center [1027, 245] width 235 height 15
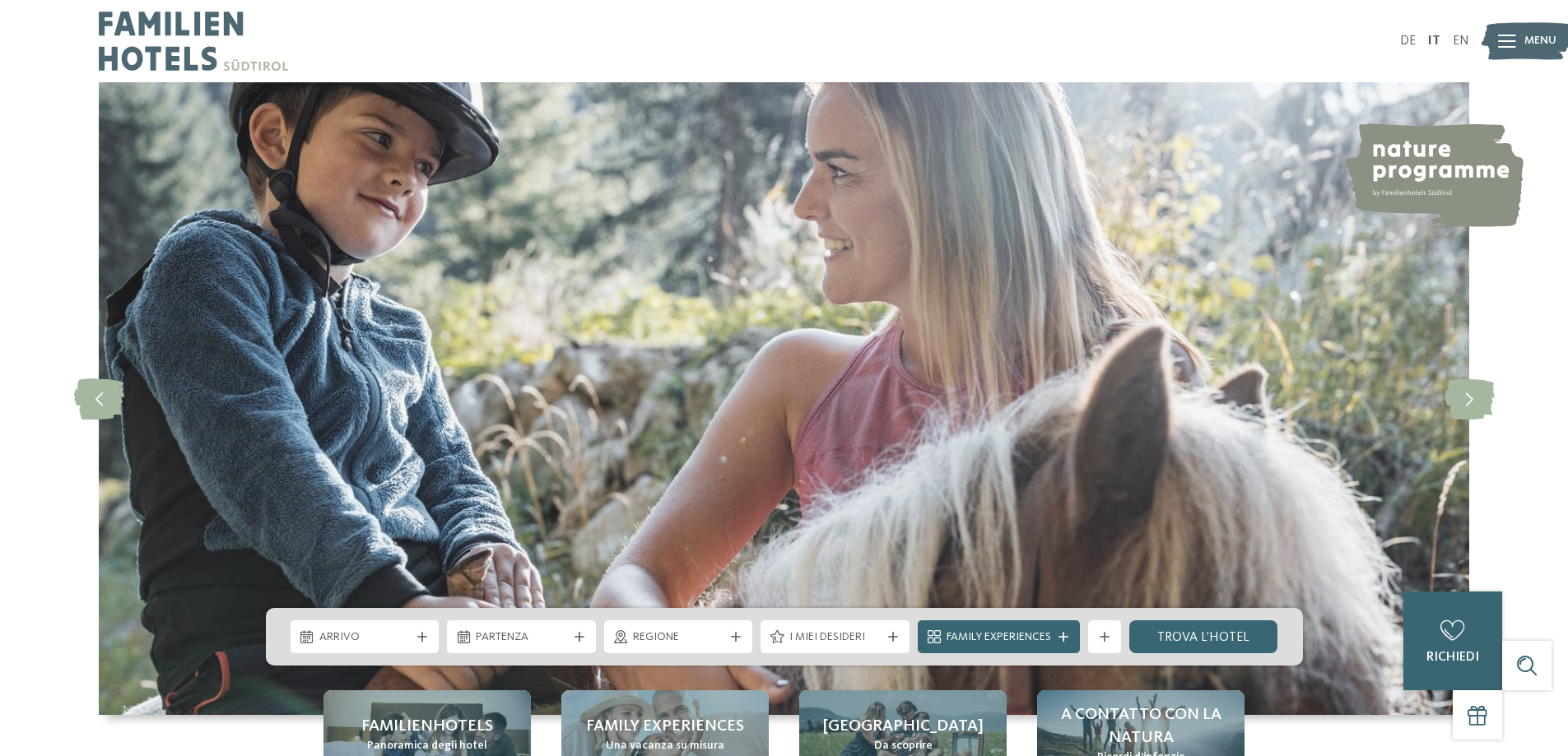
scroll to position [247, 0]
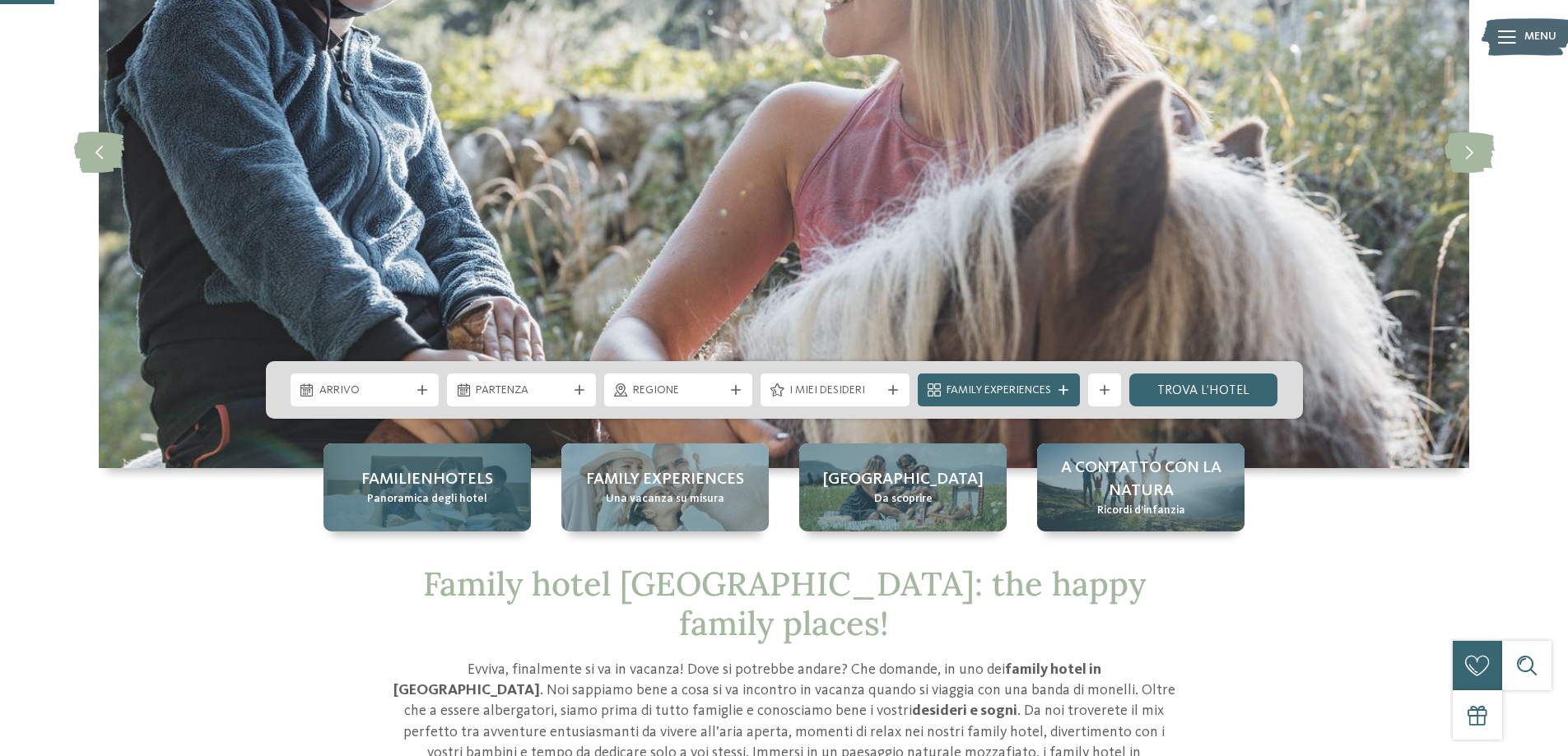
click at [411, 491] on span "Panoramica degli hotel" at bounding box center [427, 499] width 120 height 17
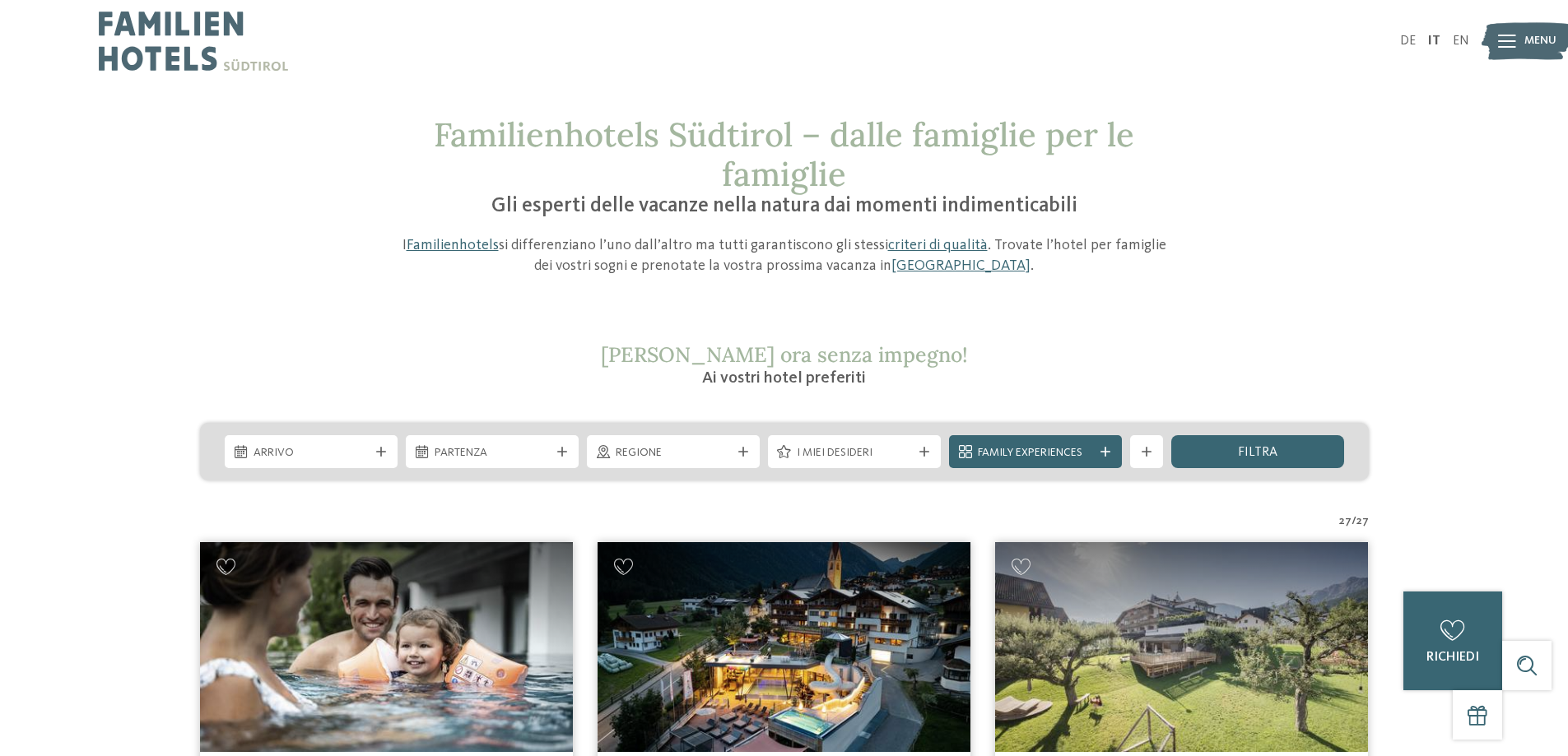
scroll to position [247, 0]
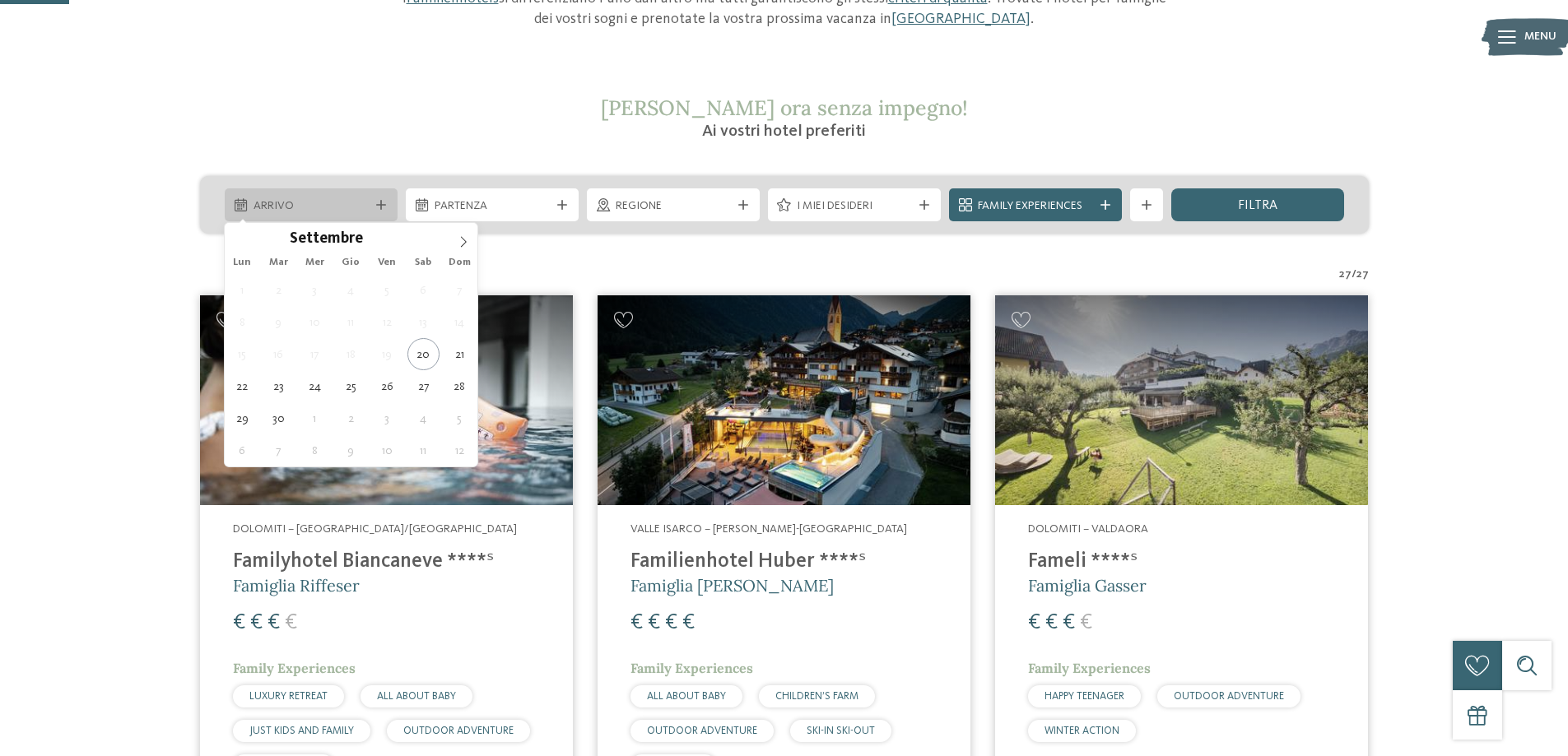
click at [370, 207] on div "Arrivo" at bounding box center [311, 205] width 124 height 18
click at [463, 235] on span at bounding box center [464, 237] width 28 height 28
type div "[DATE]"
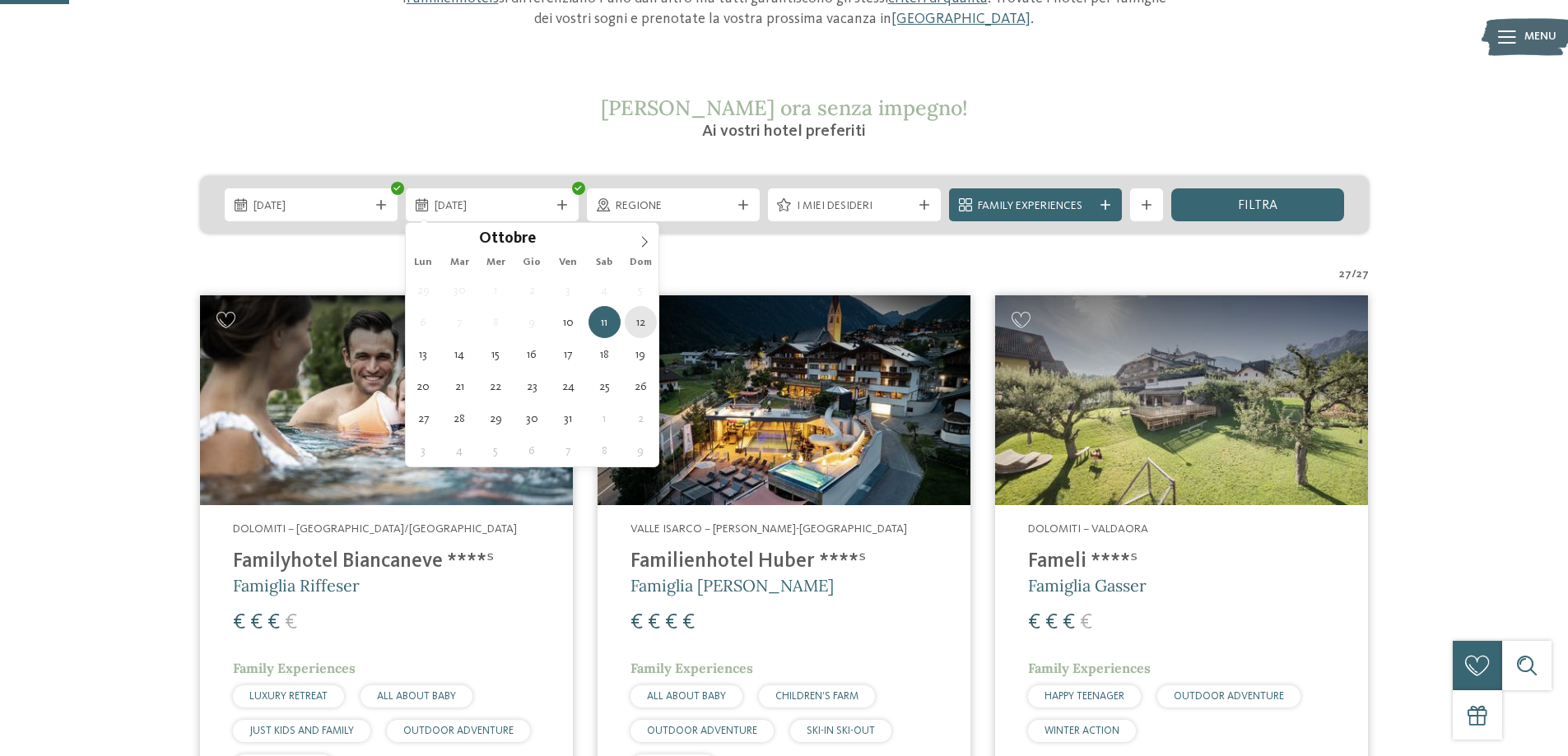
type div "[DATE]"
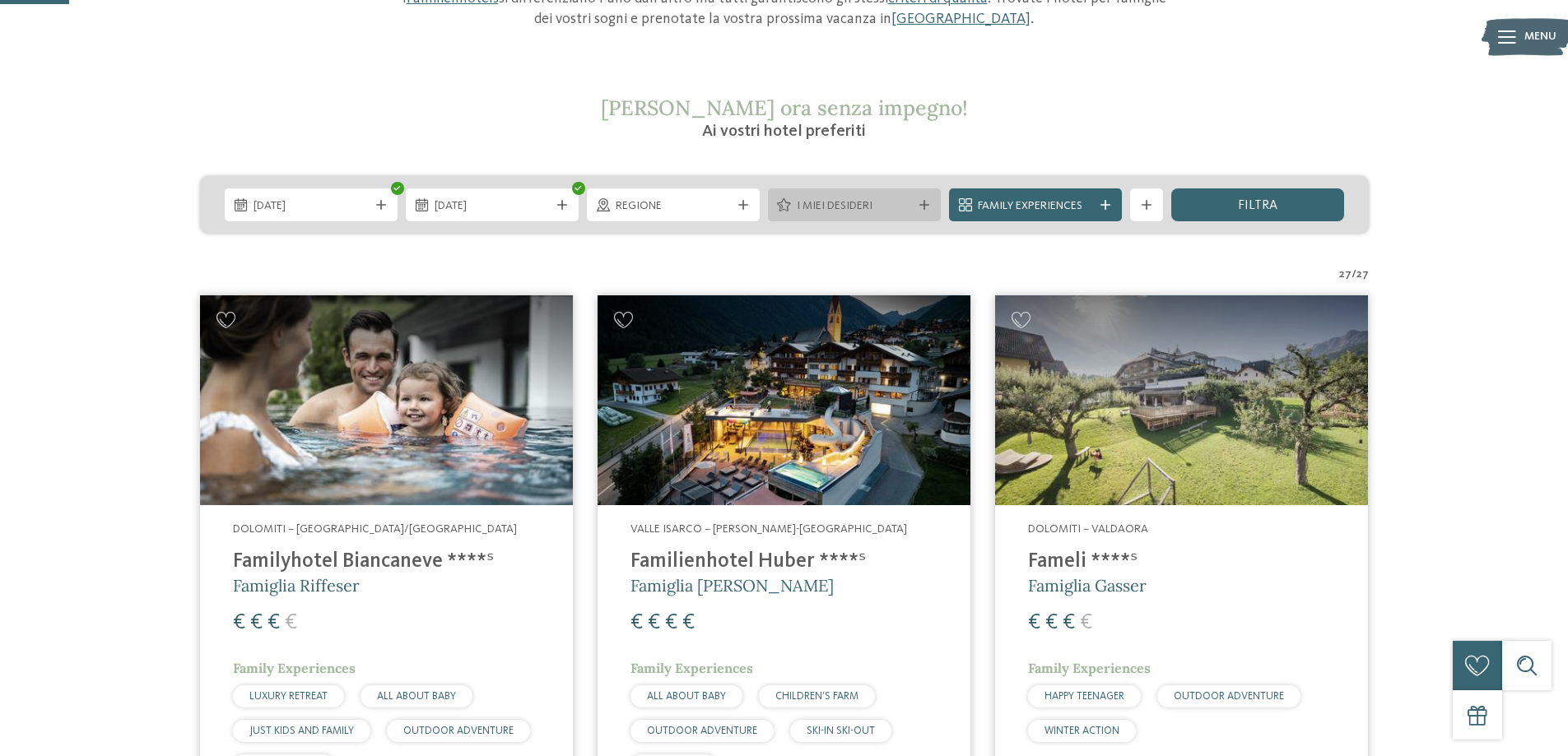
click at [857, 203] on span "I miei desideri" at bounding box center [854, 206] width 115 height 17
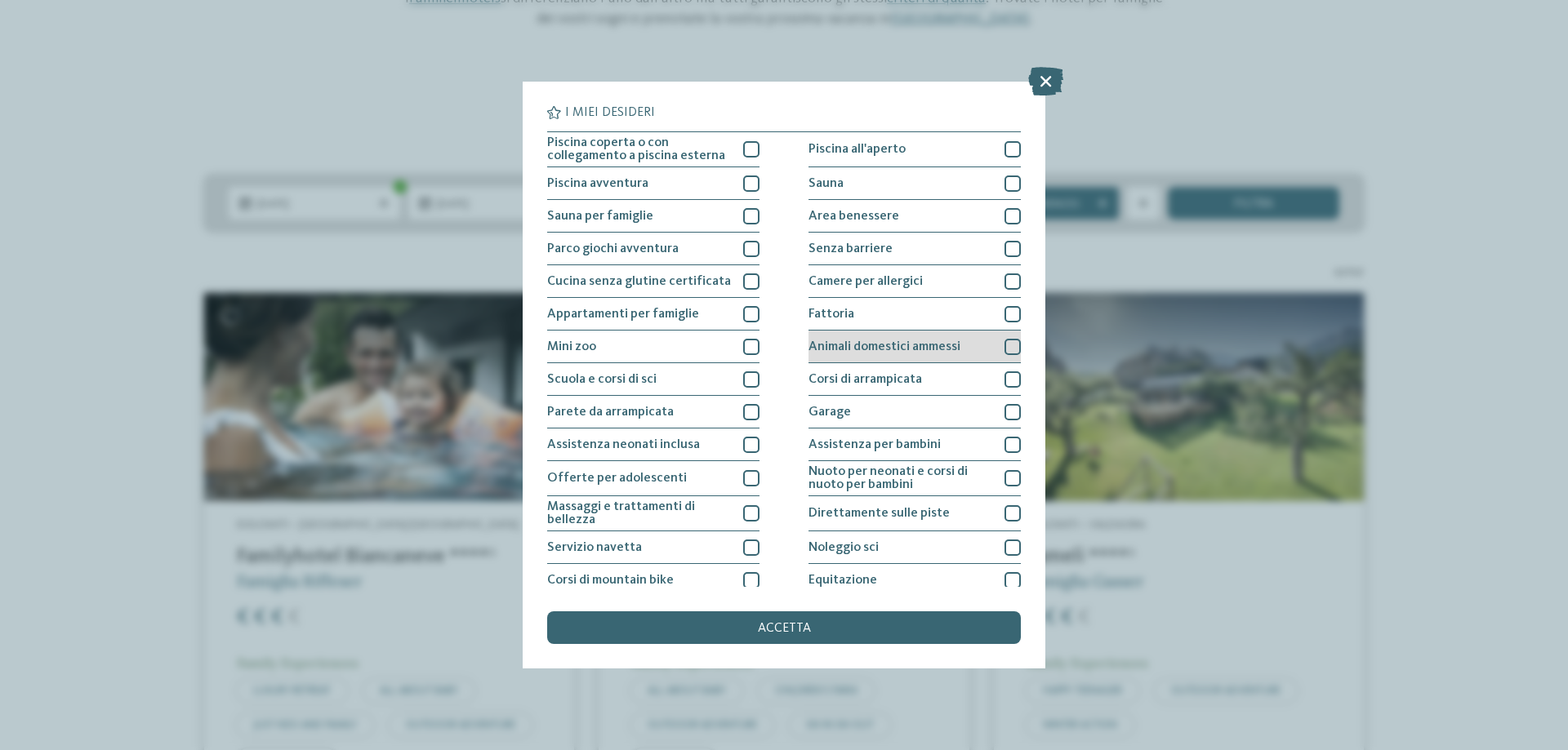
click at [1007, 346] on div at bounding box center [1013, 347] width 17 height 17
click at [799, 629] on span "accetta" at bounding box center [784, 628] width 53 height 13
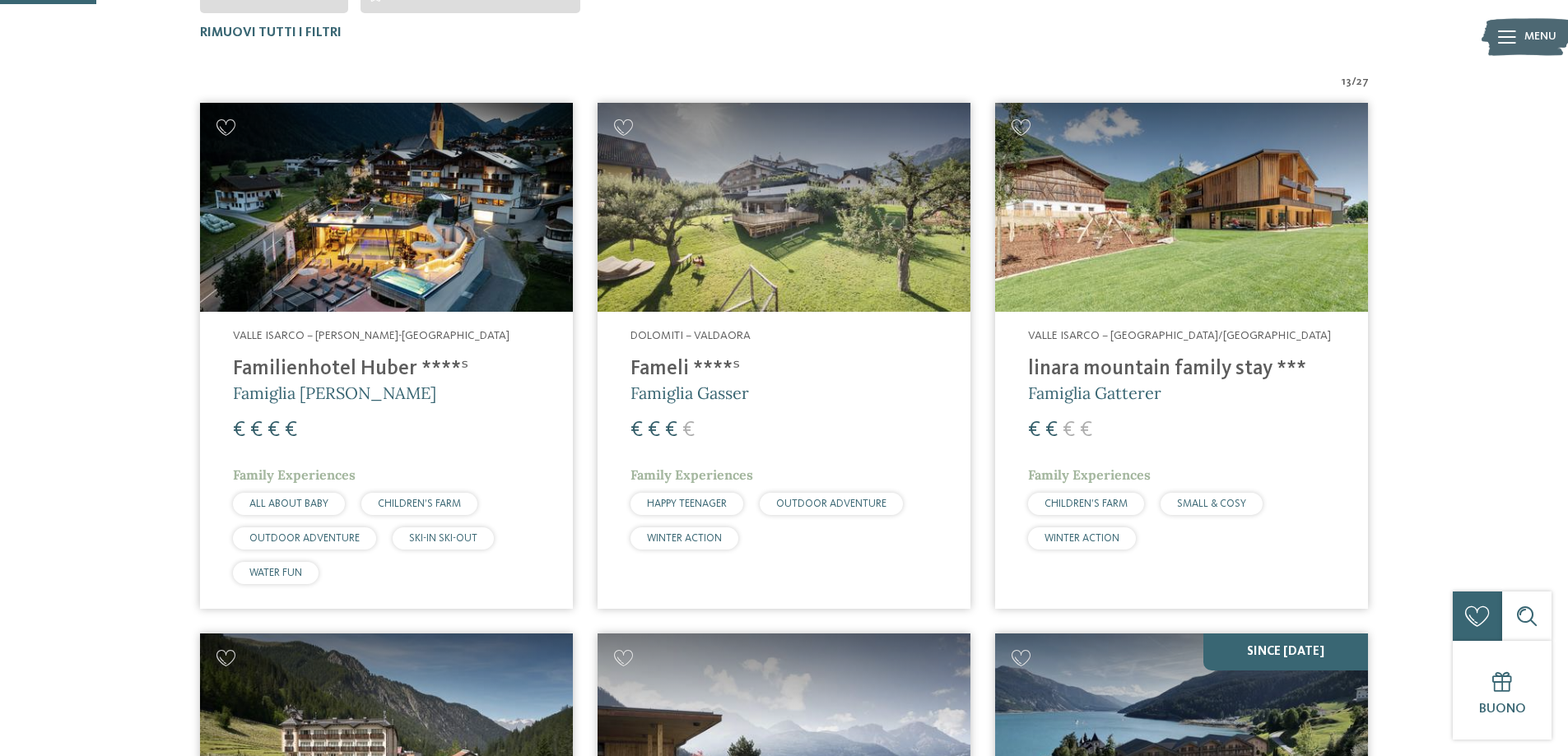
scroll to position [211, 0]
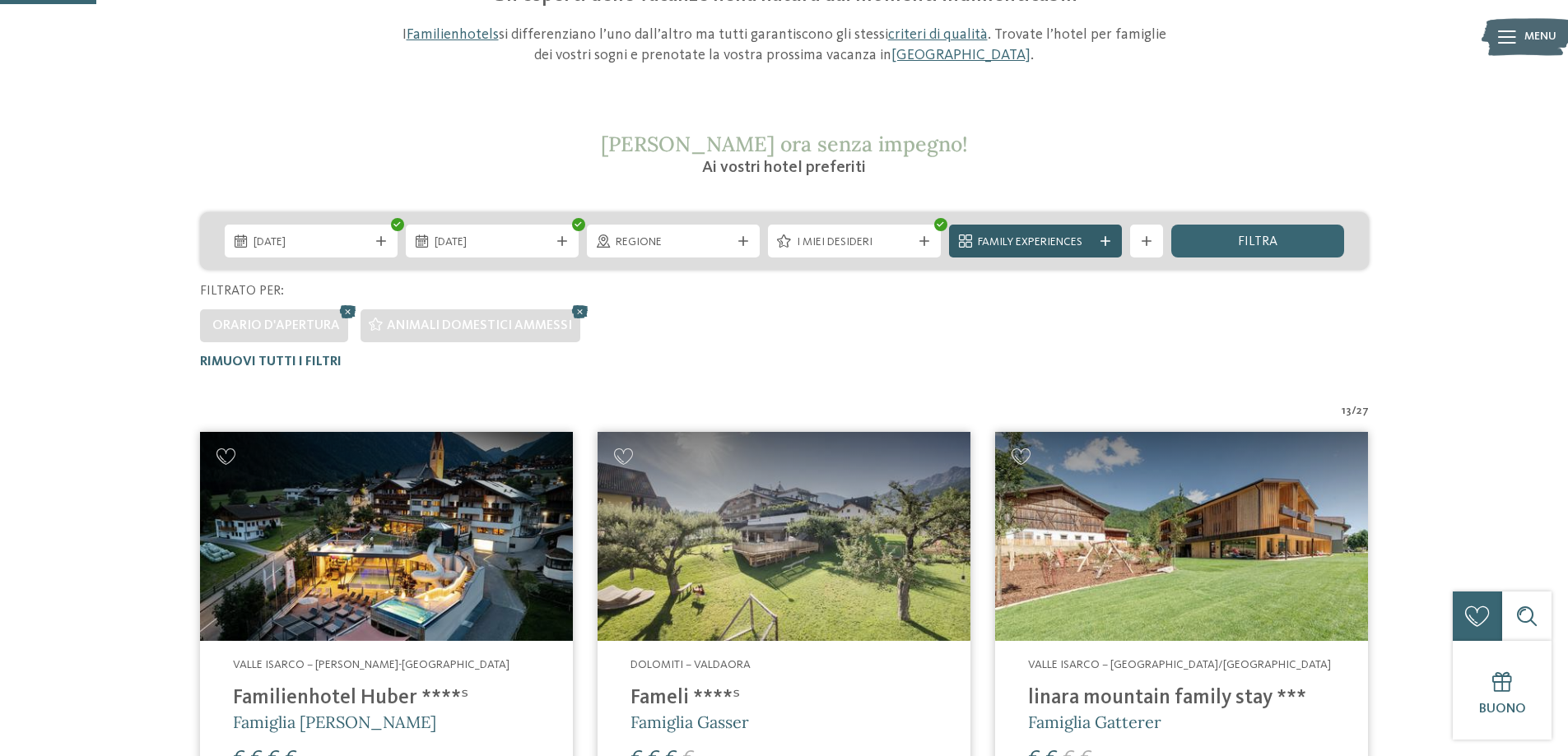
click at [1094, 242] on div "Family Experiences" at bounding box center [1036, 241] width 124 height 18
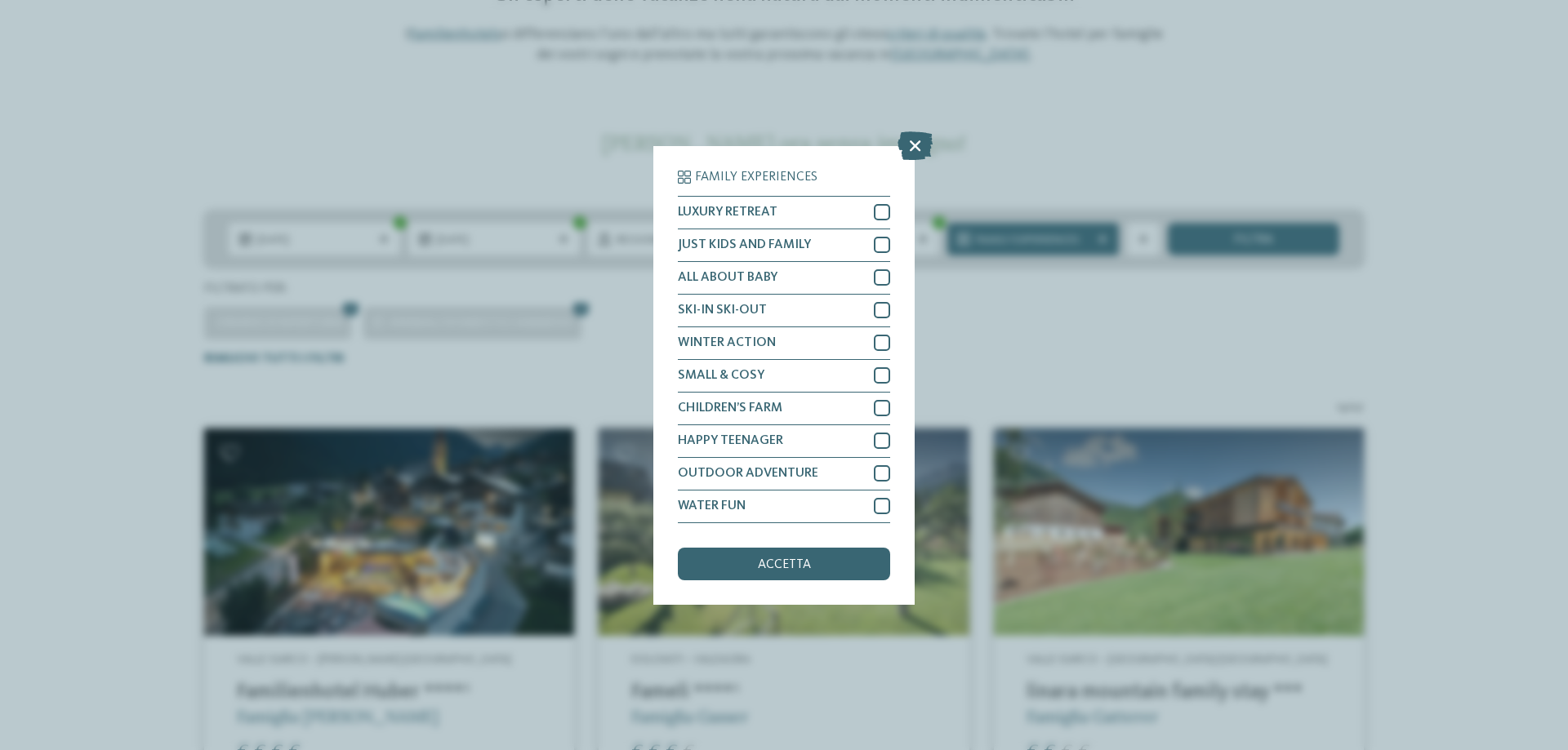
click at [1148, 108] on div "Family Experiences LUXURY RETREAT JUST KIDS AND FAMILY" at bounding box center [784, 375] width 1568 height 750
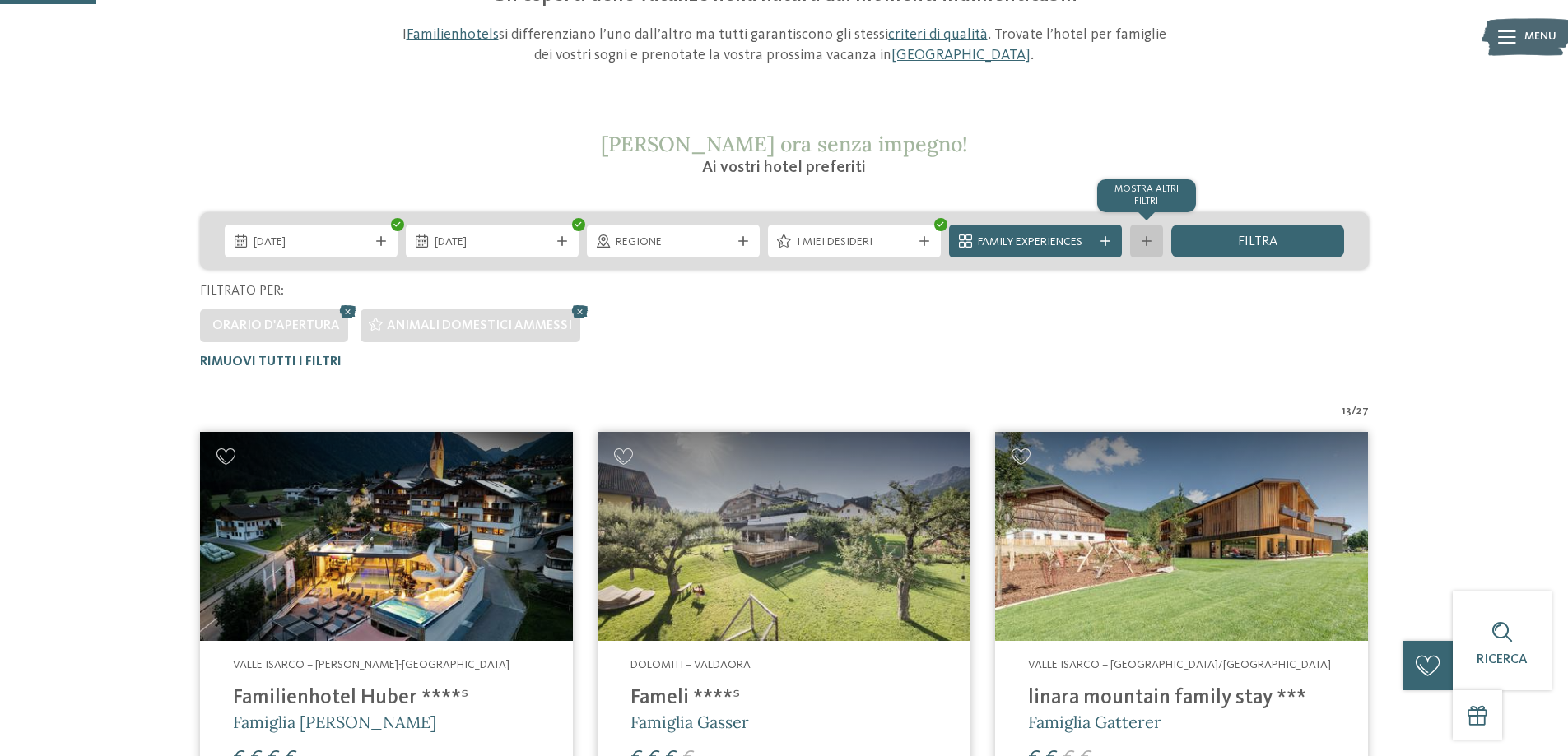
click at [1146, 247] on div "mostra altri filtri" at bounding box center [1146, 241] width 33 height 32
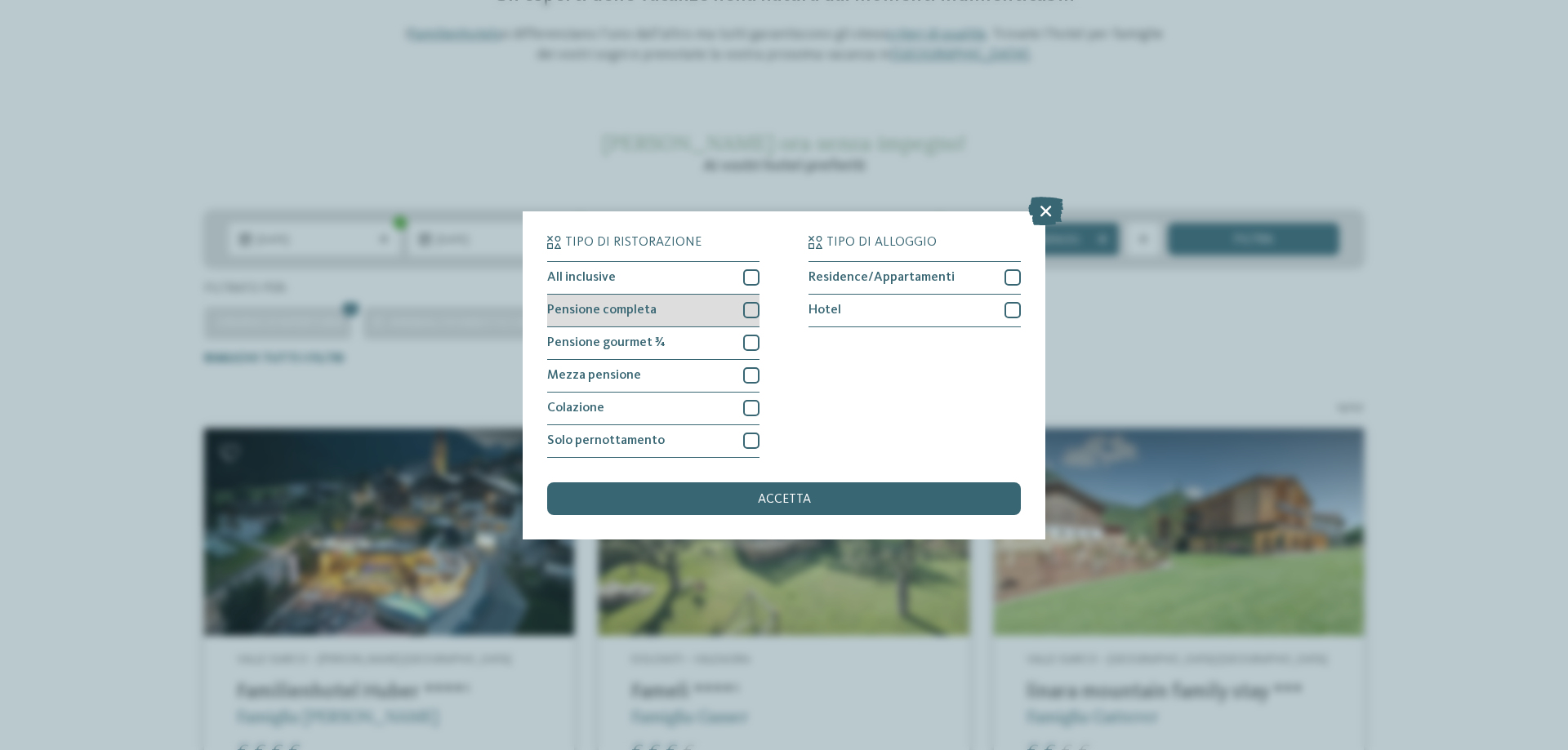
click at [758, 307] on div at bounding box center [751, 310] width 17 height 17
click at [751, 341] on div at bounding box center [751, 342] width 17 height 17
click at [757, 371] on div at bounding box center [751, 375] width 17 height 17
click at [791, 502] on span "accetta" at bounding box center [784, 499] width 53 height 13
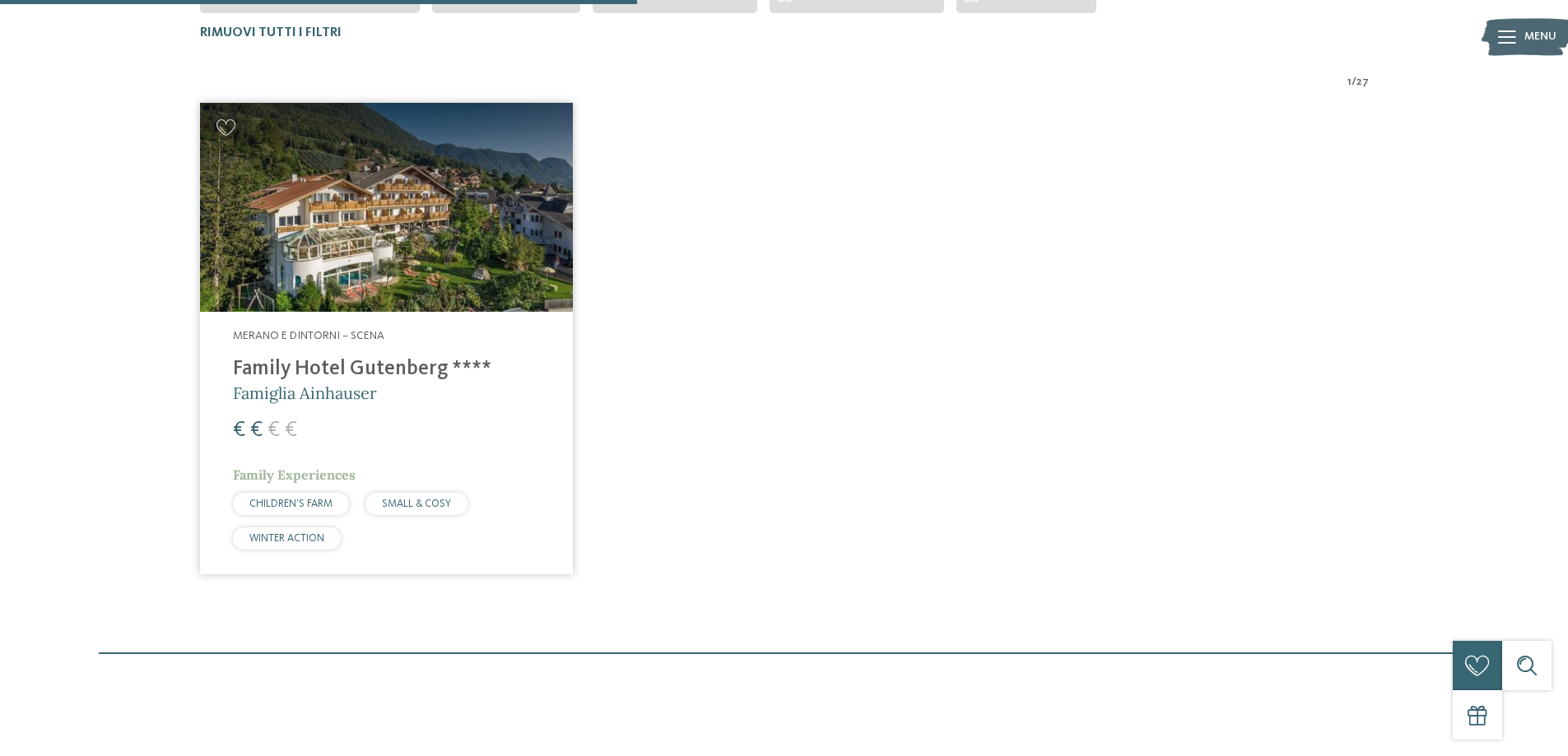
scroll to position [293, 0]
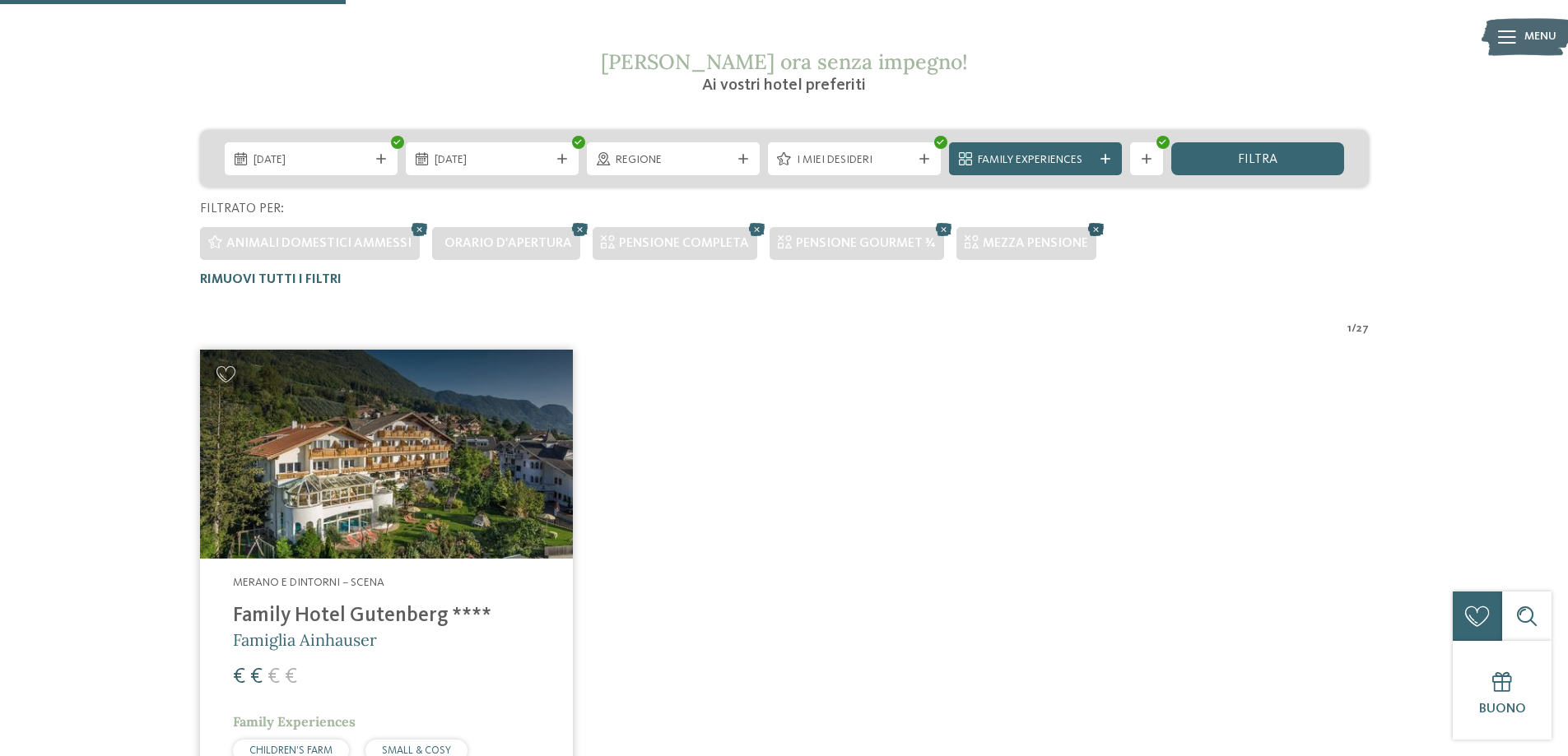
click at [1089, 227] on icon at bounding box center [1096, 229] width 25 height 21
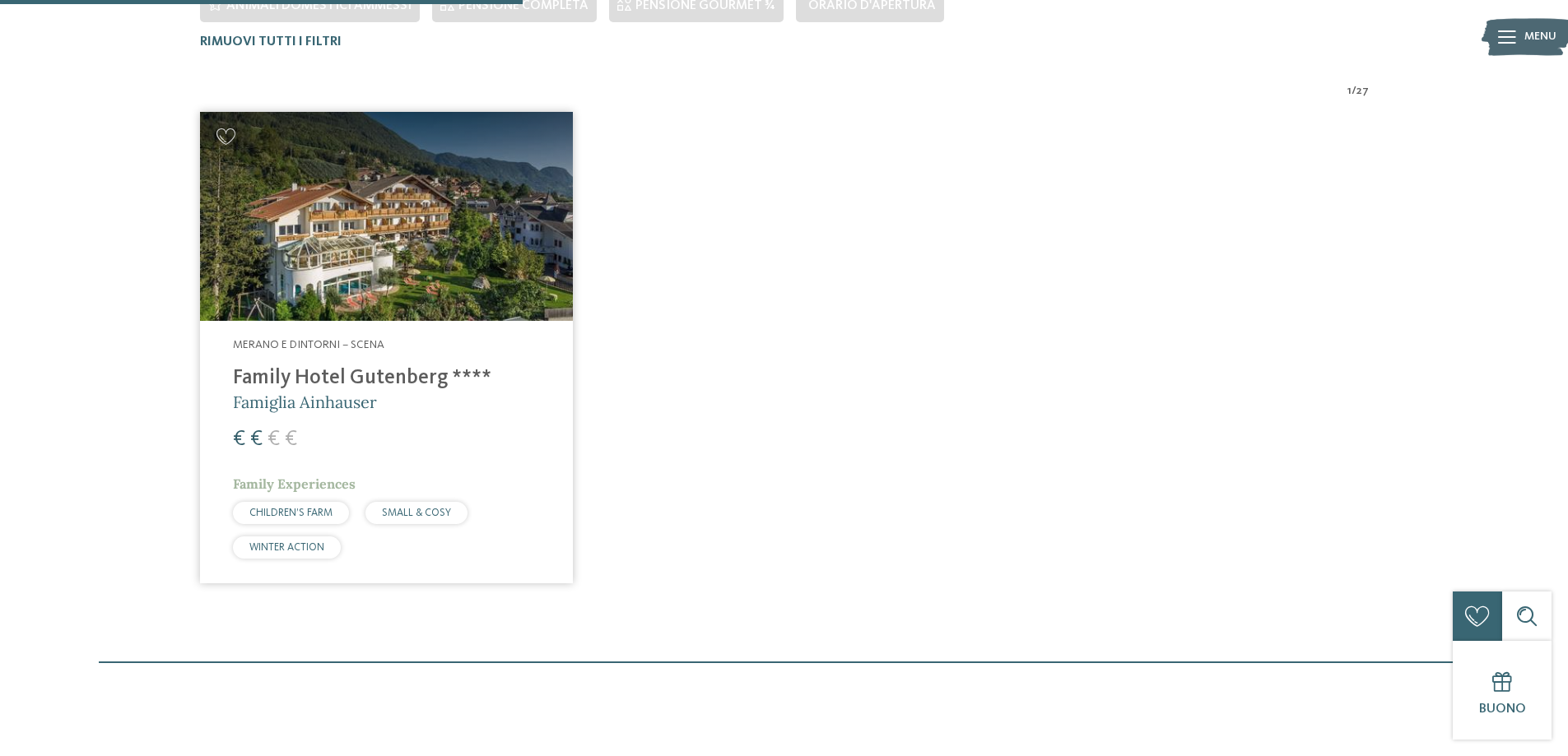
click at [934, 223] on div "Merano e dintorni – Scena Family Hotel Gutenberg **** Famiglia Ainhauser € € € €" at bounding box center [784, 347] width 1194 height 496
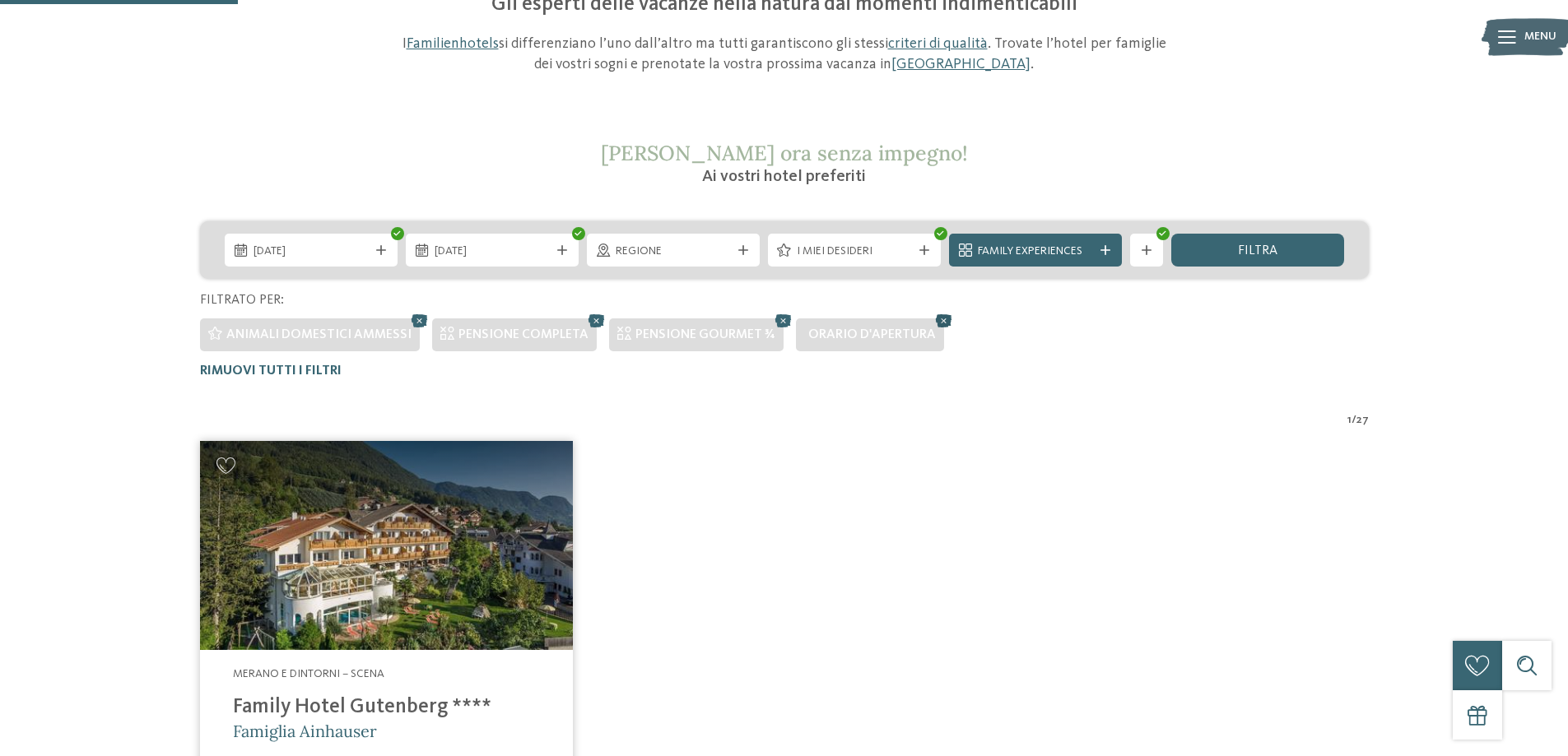
click at [932, 318] on icon at bounding box center [944, 320] width 25 height 21
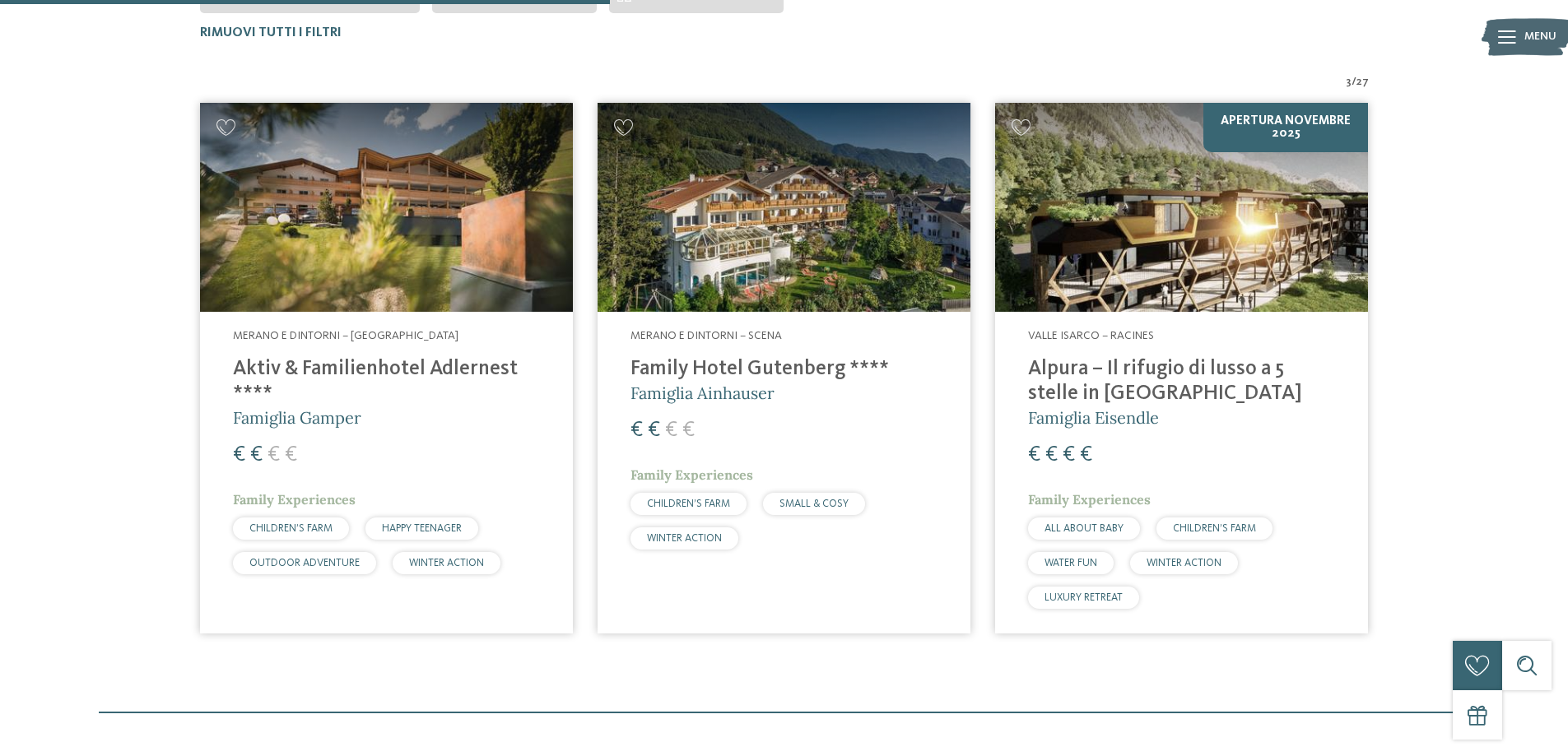
scroll to position [128, 0]
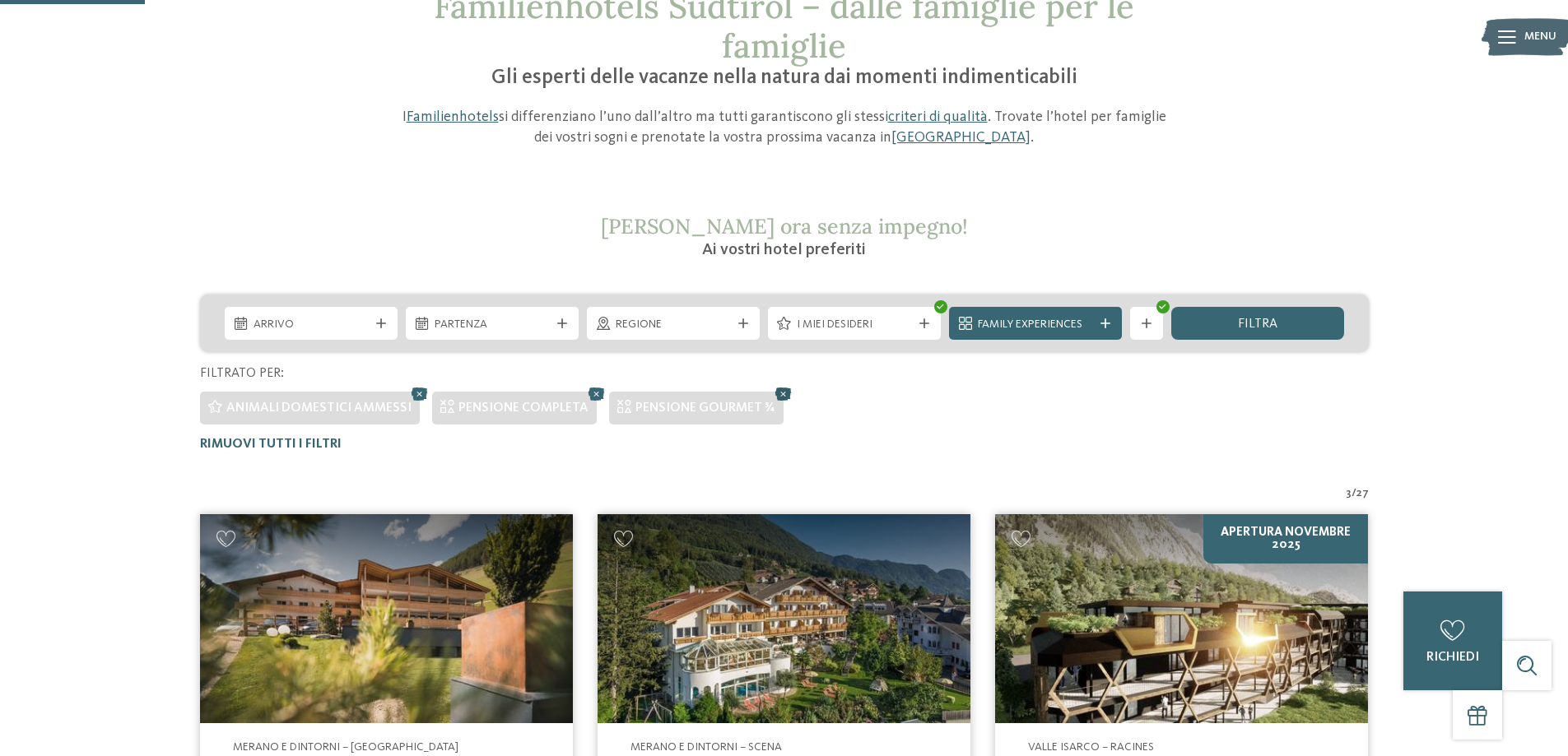
click at [771, 392] on icon at bounding box center [784, 394] width 25 height 21
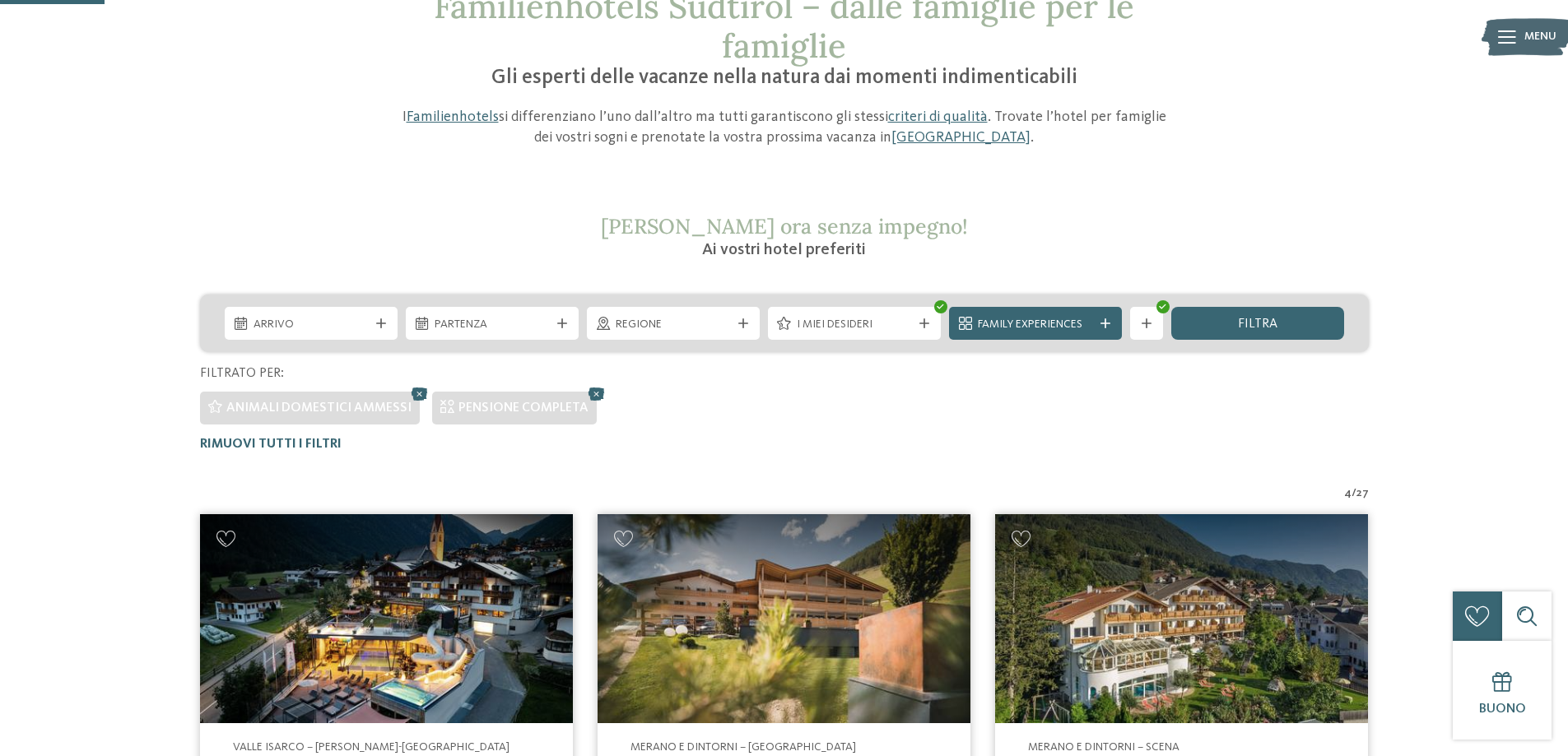
scroll to position [0, 0]
